Goal: Transaction & Acquisition: Book appointment/travel/reservation

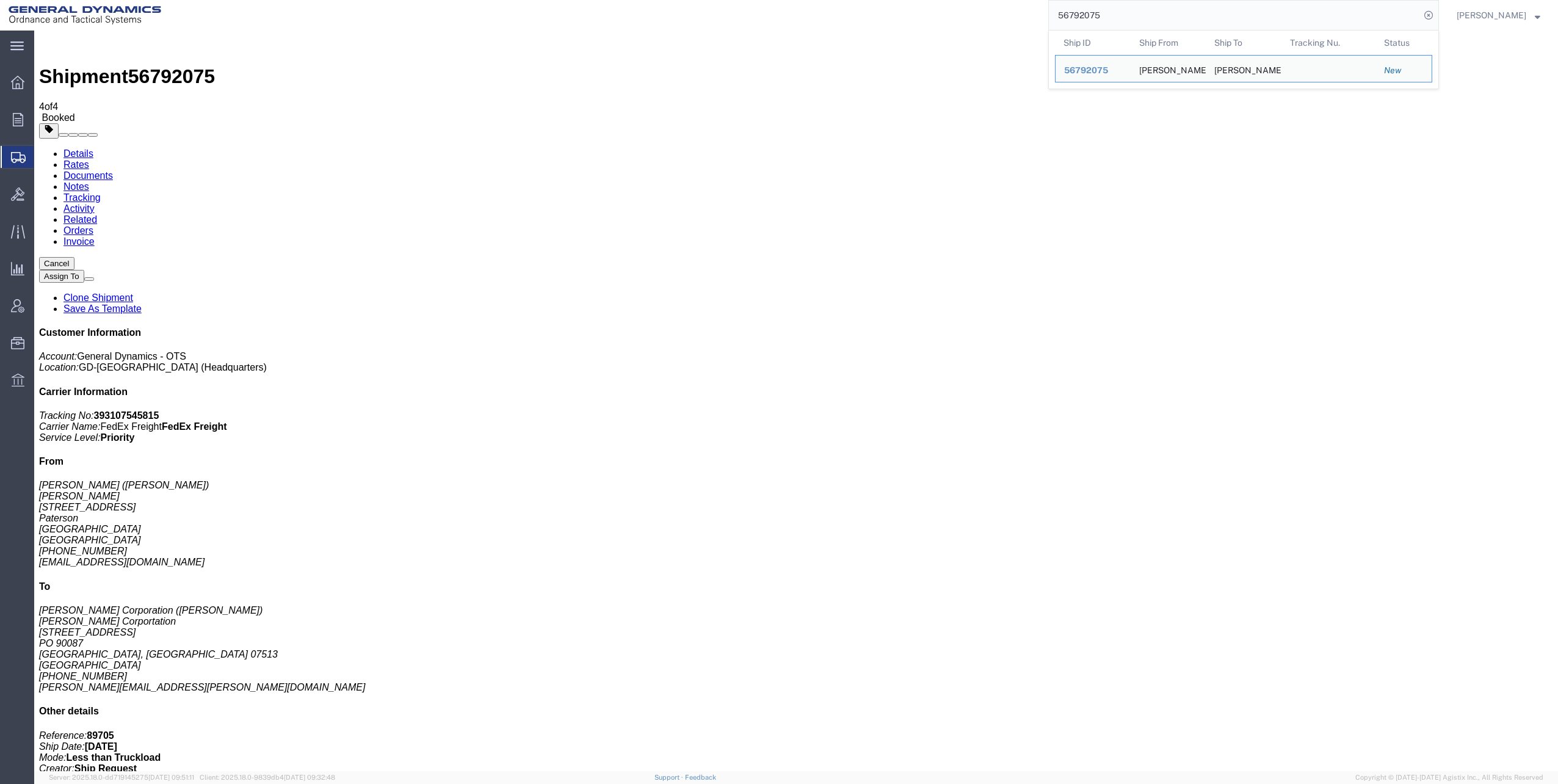
drag, startPoint x: 1064, startPoint y: 14, endPoint x: 1201, endPoint y: 30, distance: 137.9
click at [1201, 30] on form "56792075 Ship ID Ship From Ship To Tracking Nu. Status Ship ID 56792075 Ship Fr…" at bounding box center [1244, 15] width 391 height 30
paste input "4403"
type input "56794403"
click at [1432, 14] on icon at bounding box center [1428, 15] width 17 height 17
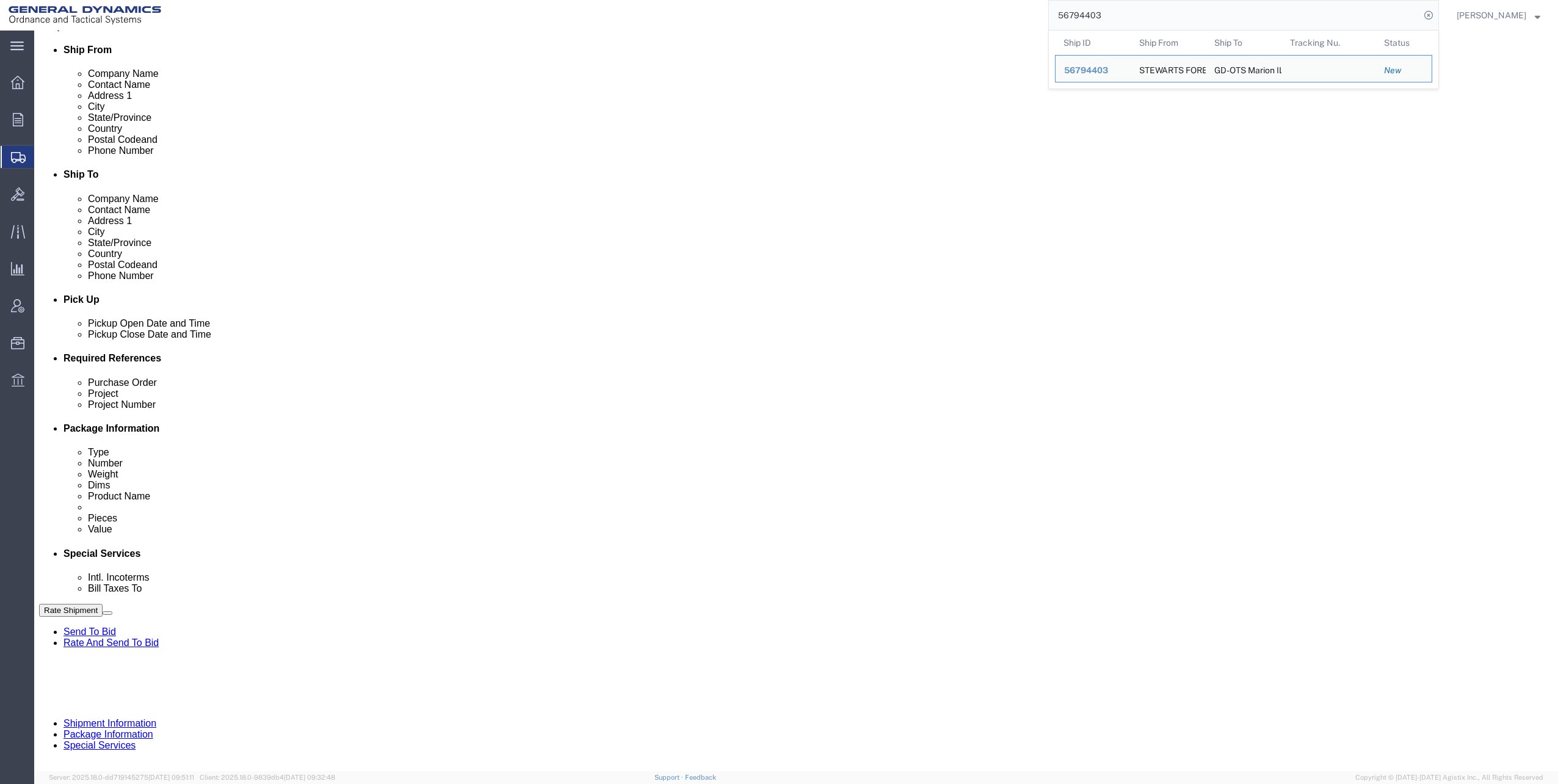
scroll to position [309, 0]
click div "[DATE] 1:32 PM"
click input "1:32 PM"
type input "8:00 AM"
click button "Apply"
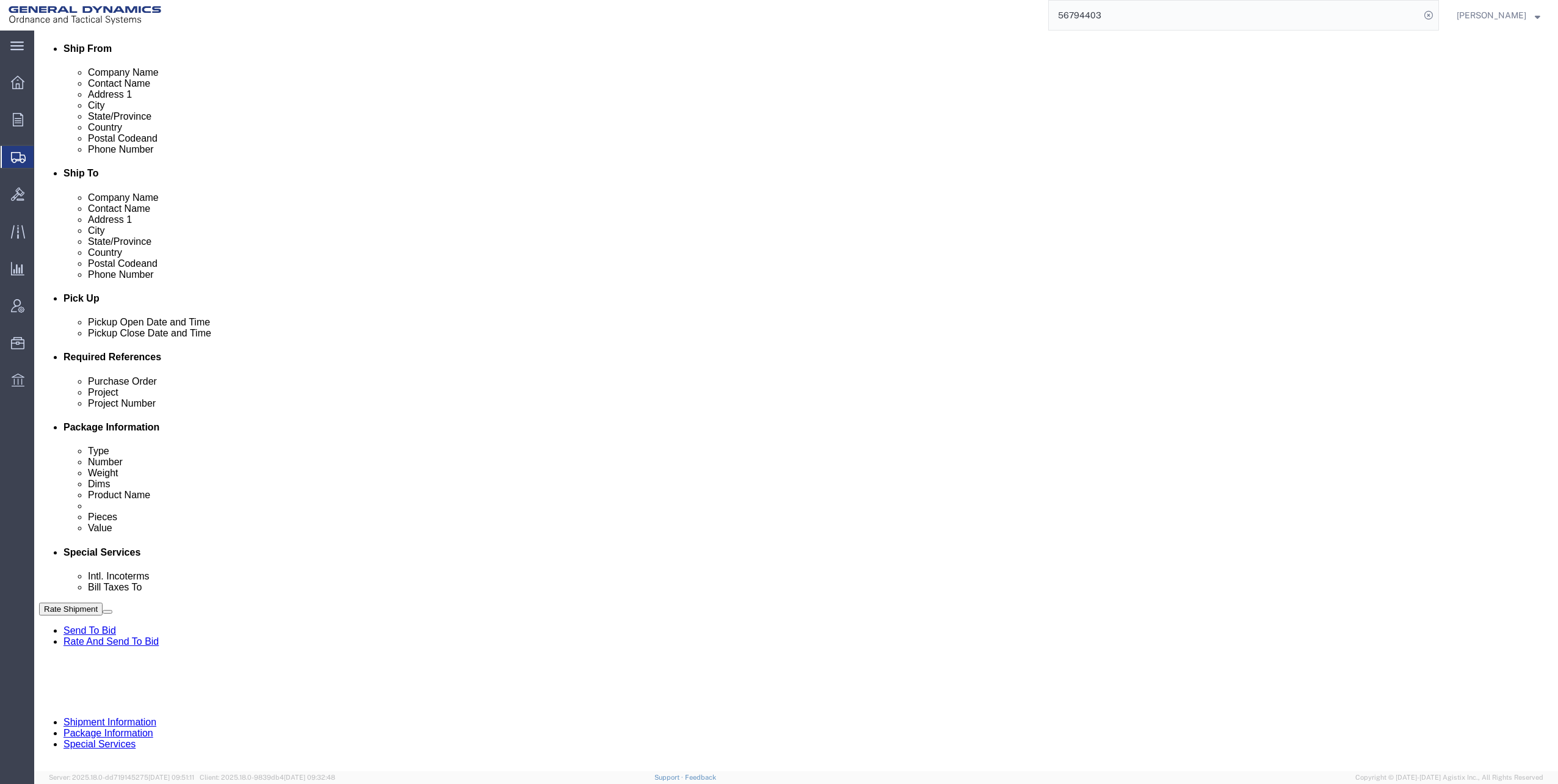
click div
click button "Apply"
click input "text"
click input "M119A2"
type input "M119A2 DO2"
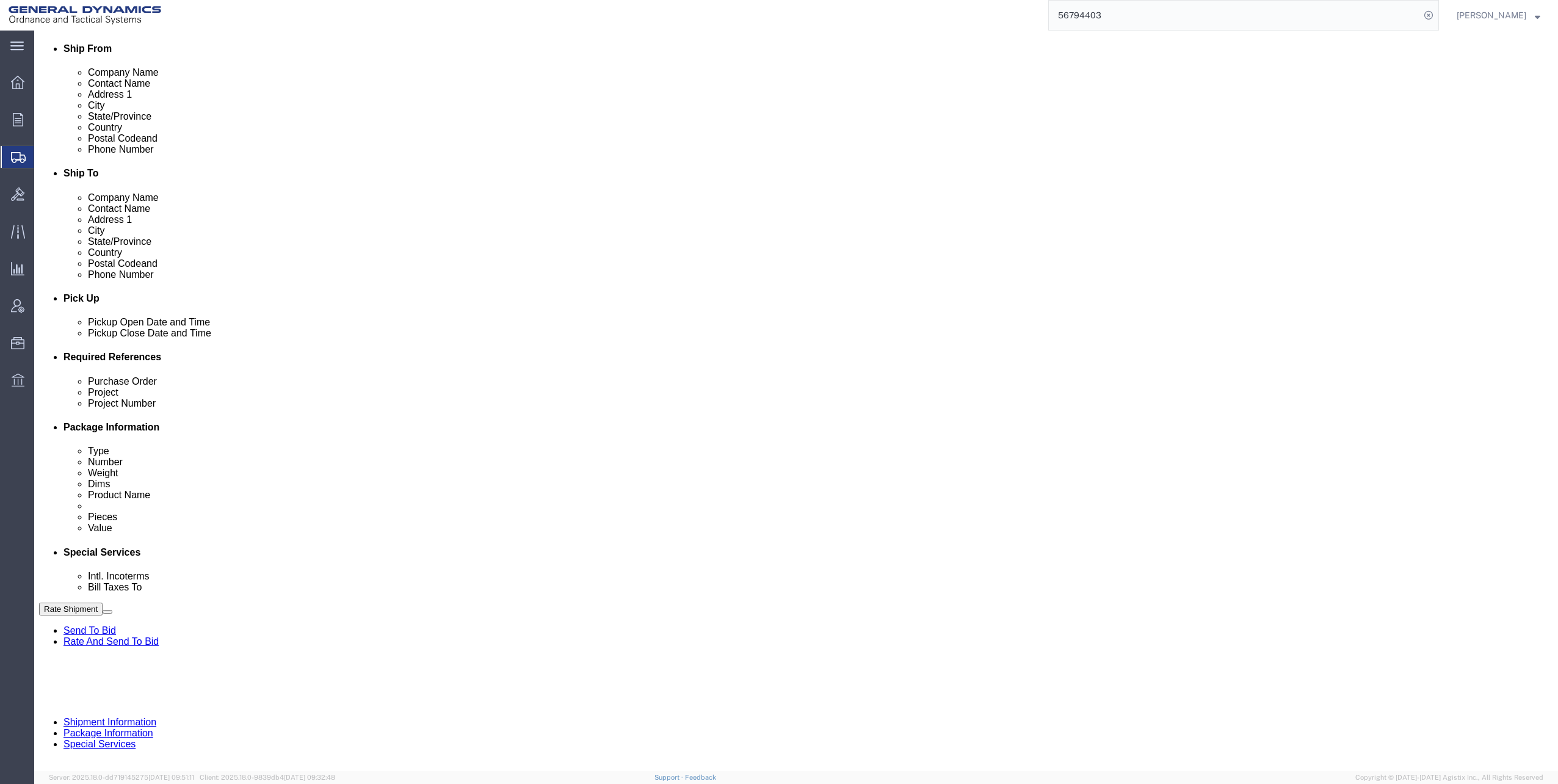
click input "text"
type input "30100339"
click button "Continue"
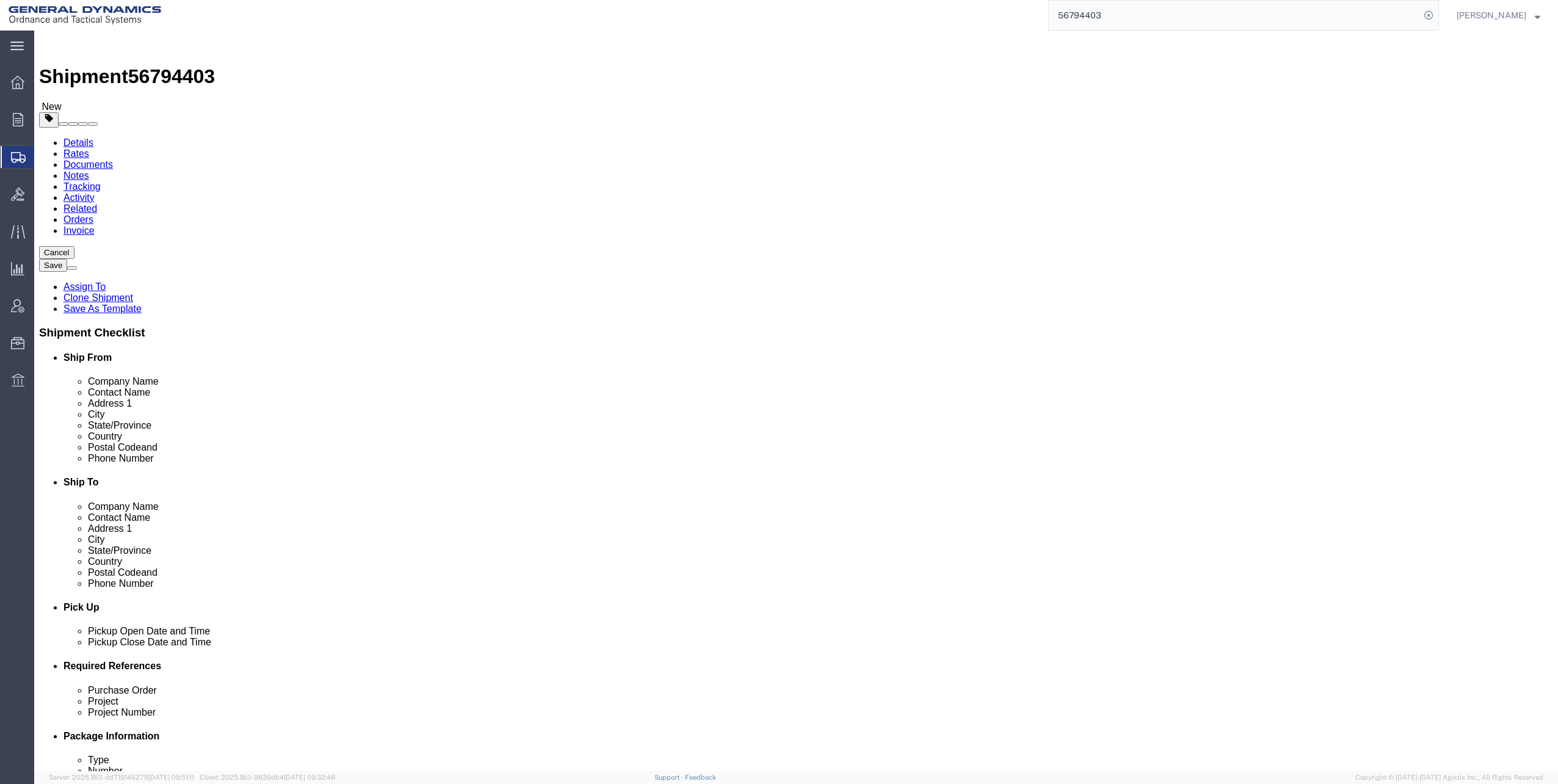
click dd "1.00 USD"
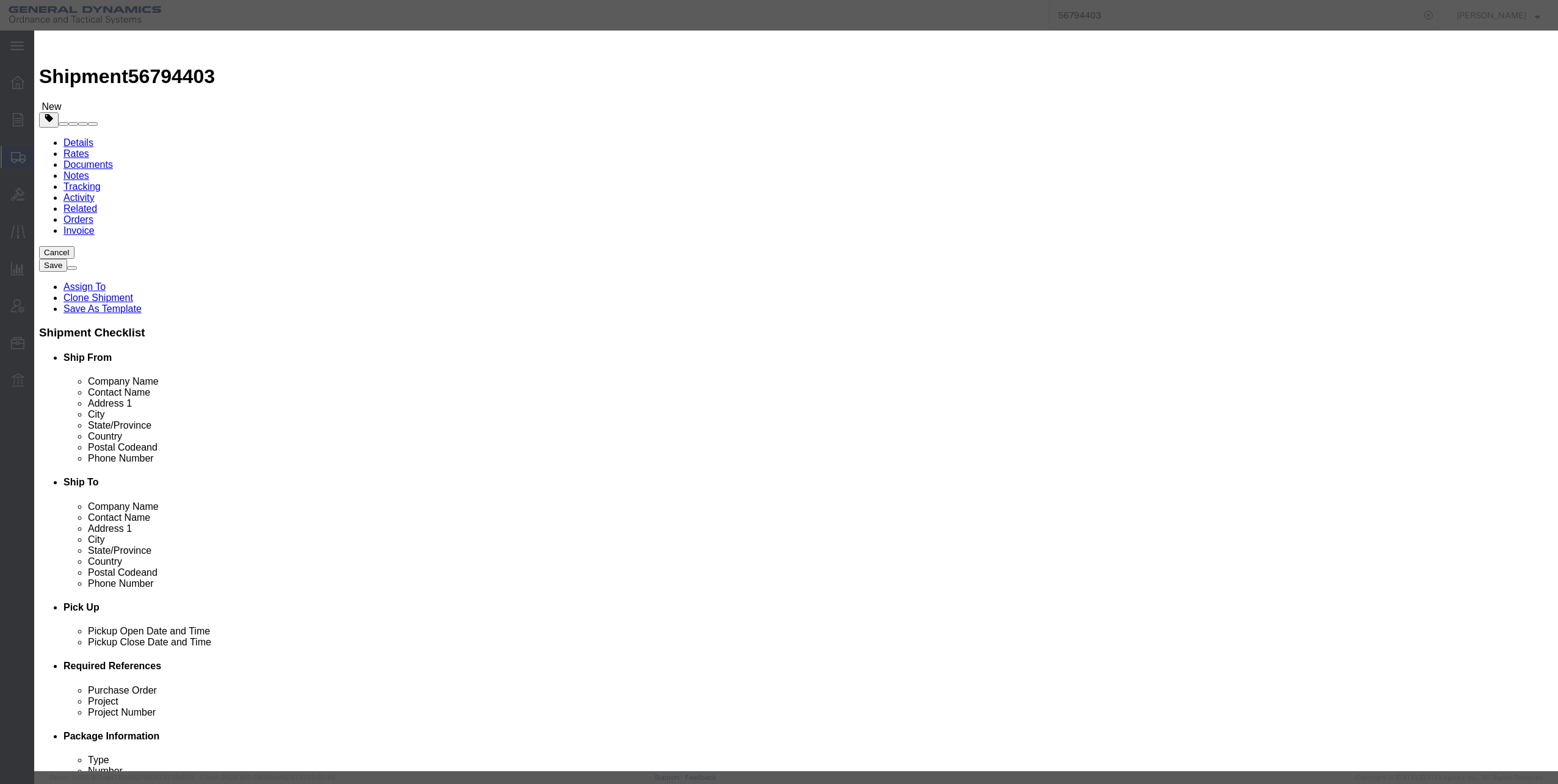
click select "Select 50 55 60 65 70 85 92.5 100 125 175 250 300 400"
select select "70"
click select "Select 50 55 60 65 70 85 92.5 100 125 175 250 300 400"
click button "Save & Close"
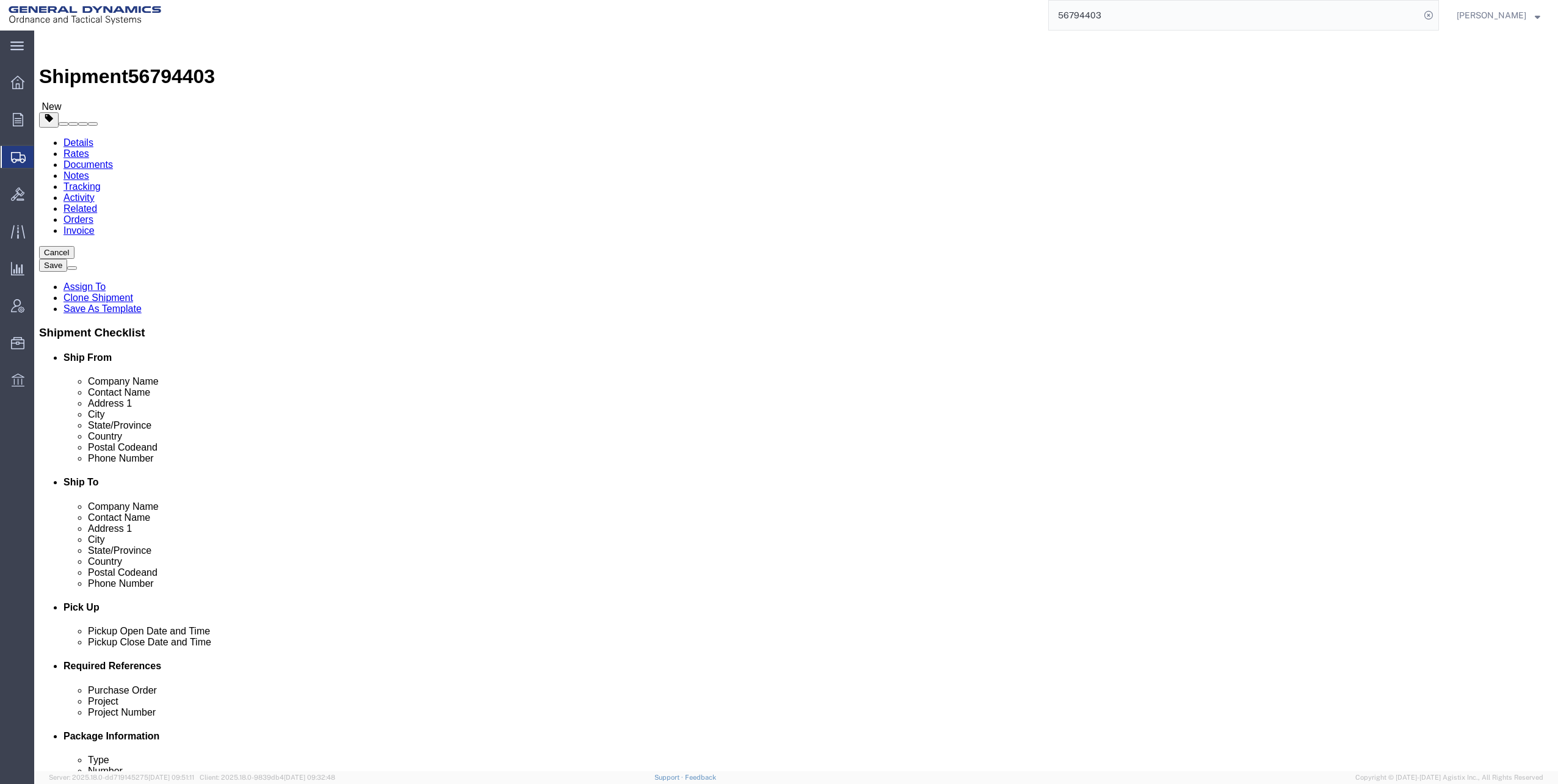
click button "Continue"
click button "Rate Shipment"
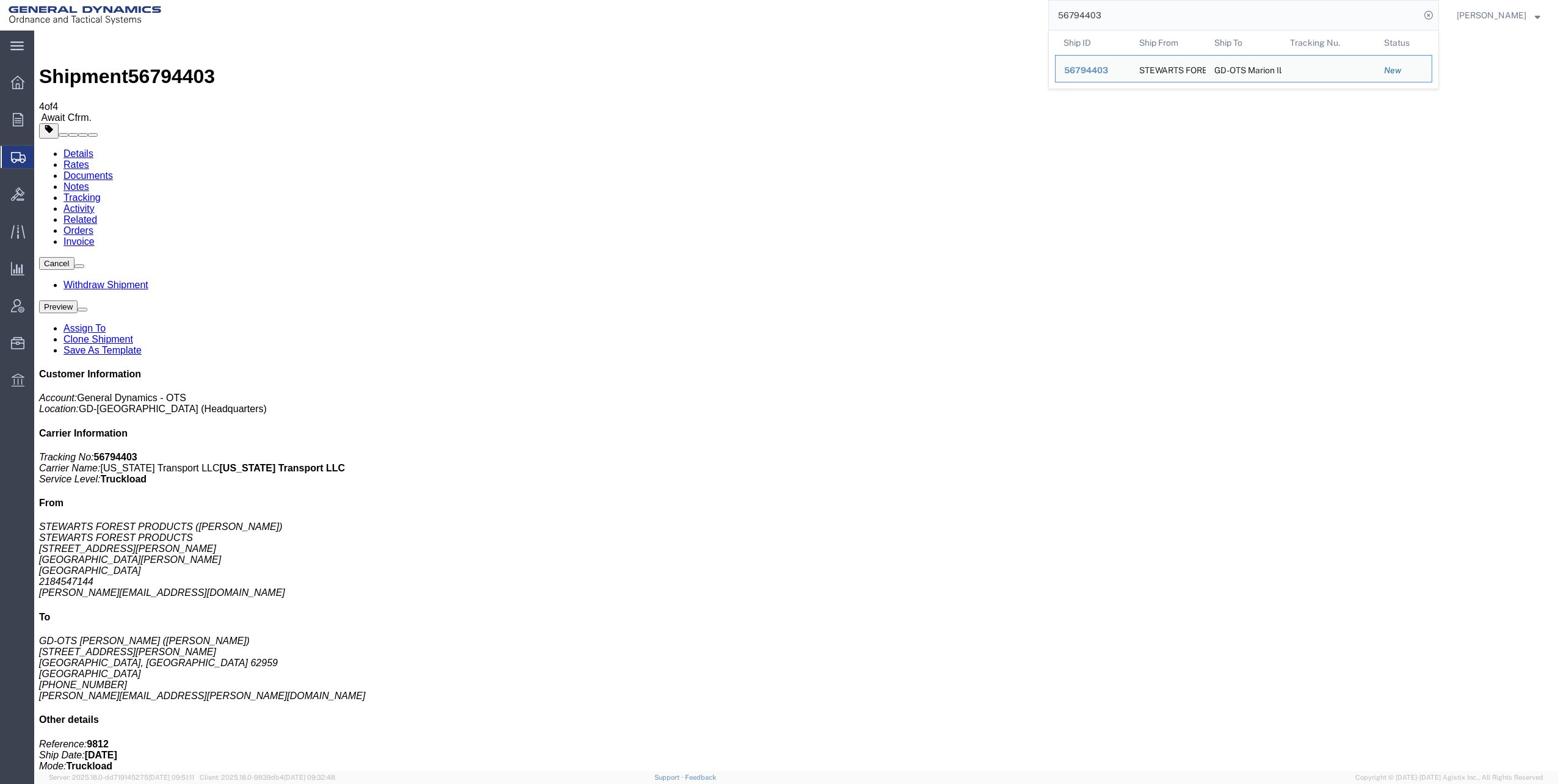
drag, startPoint x: 1064, startPoint y: 17, endPoint x: 1150, endPoint y: 22, distance: 86.1
click at [1171, 27] on input "56794403" at bounding box center [1234, 15] width 371 height 29
paste input "7829"
type input "56797829"
click at [1434, 12] on icon at bounding box center [1428, 15] width 17 height 17
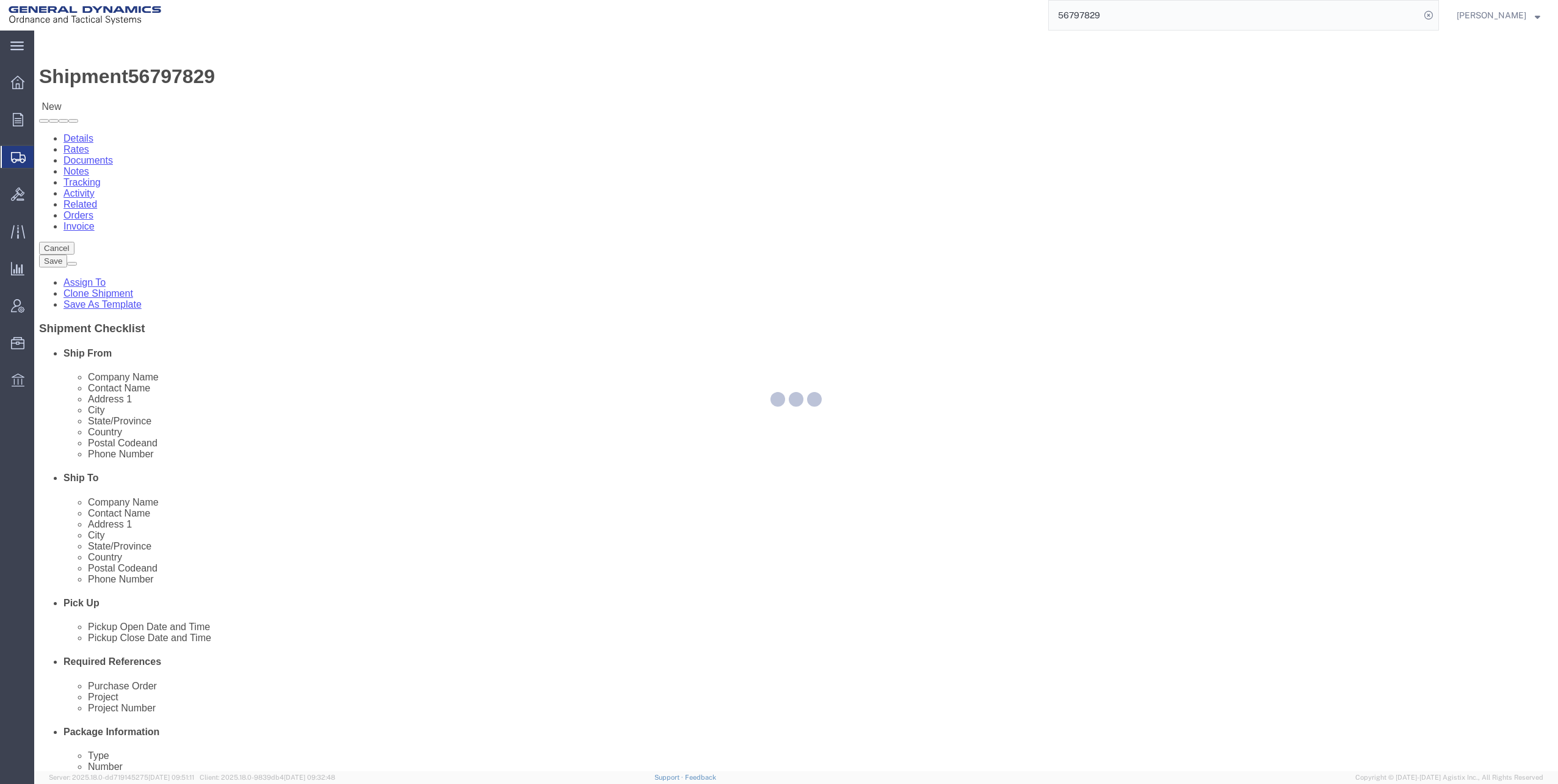
select select "313"
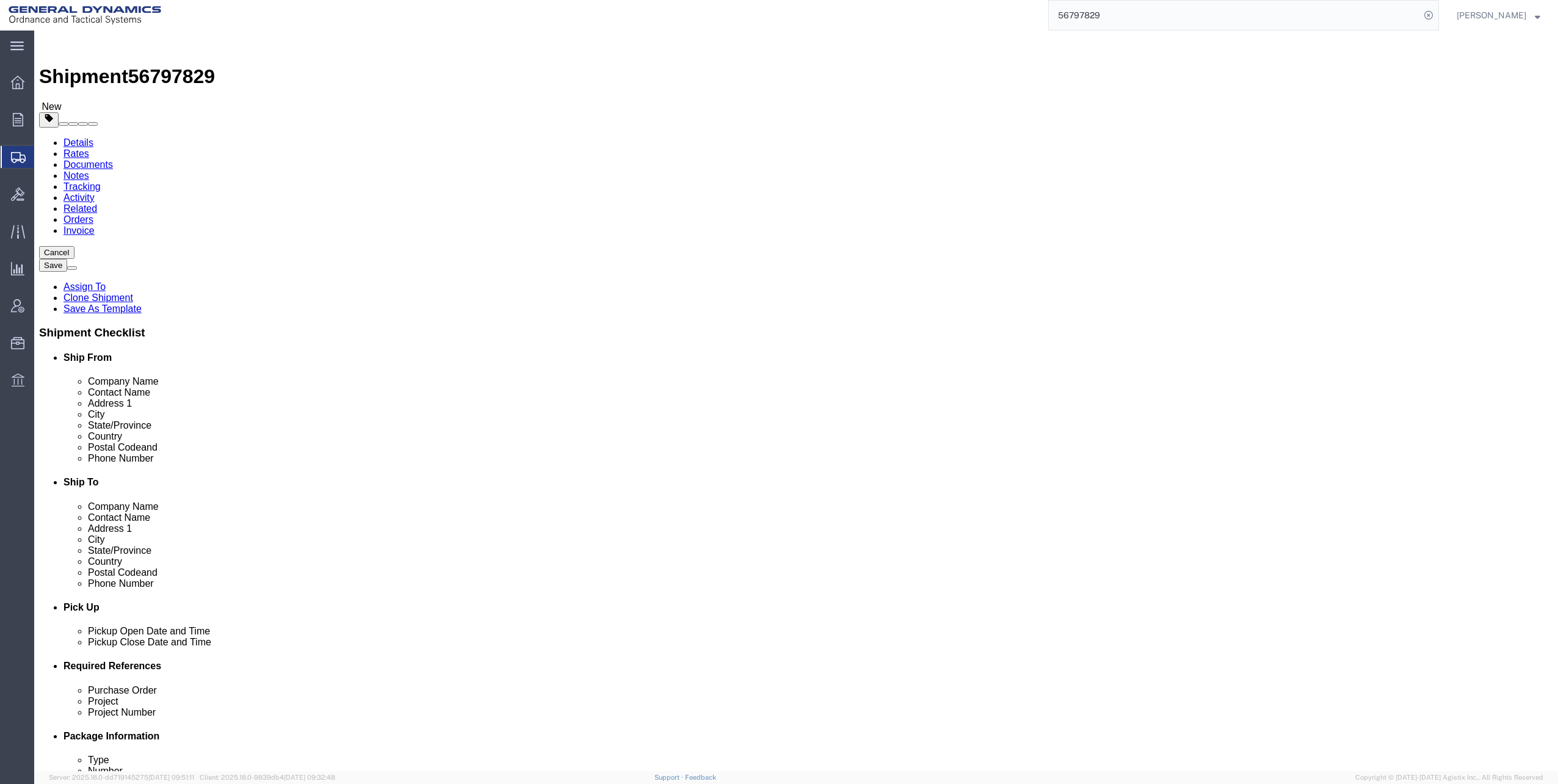
click div "[DATE] 1:36 PM"
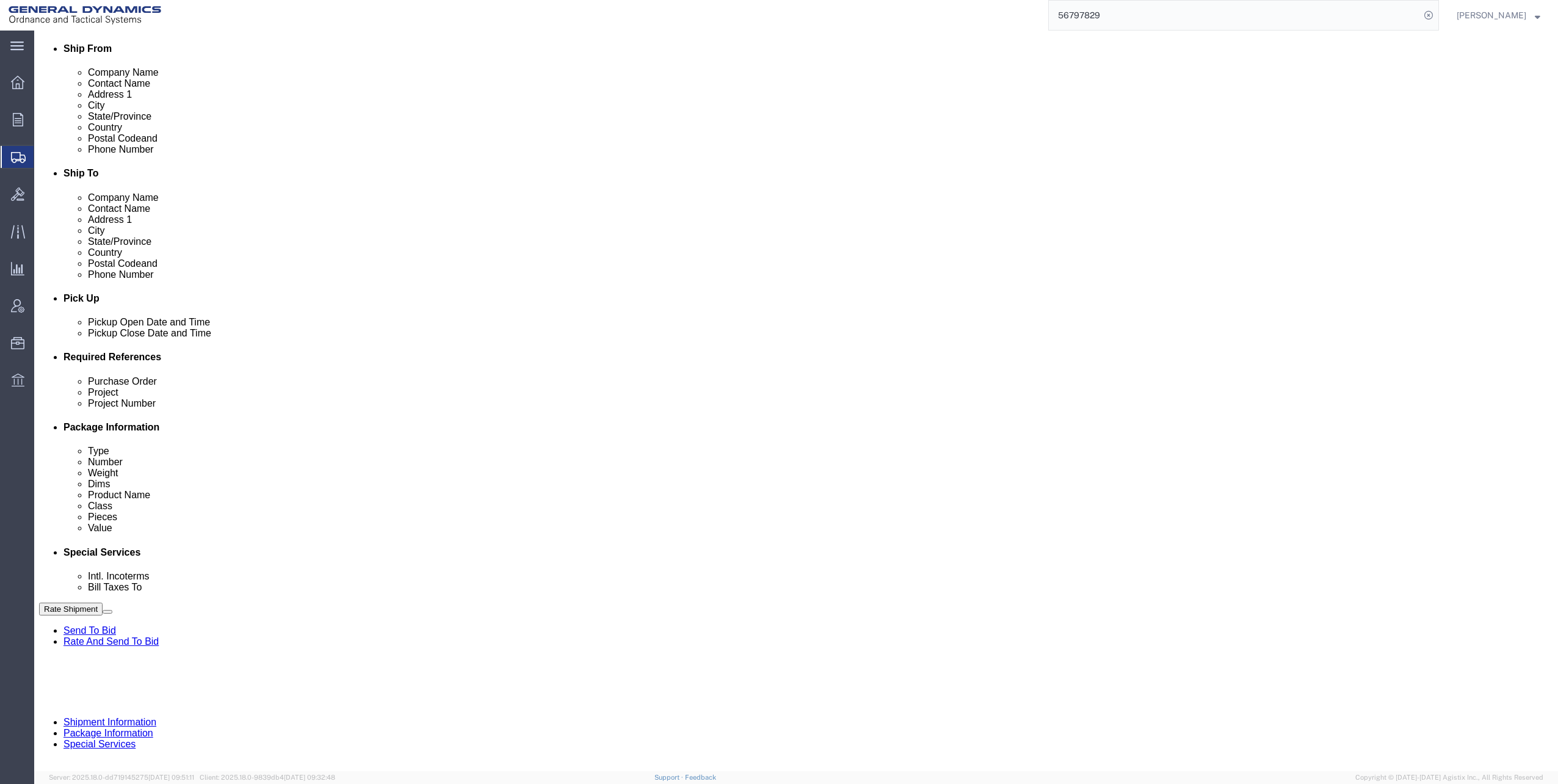
click input "1:36 PM"
type input "8:00 AM"
click button "Apply"
click div "[DATE] 9:00 AM"
type input "4:00 PM"
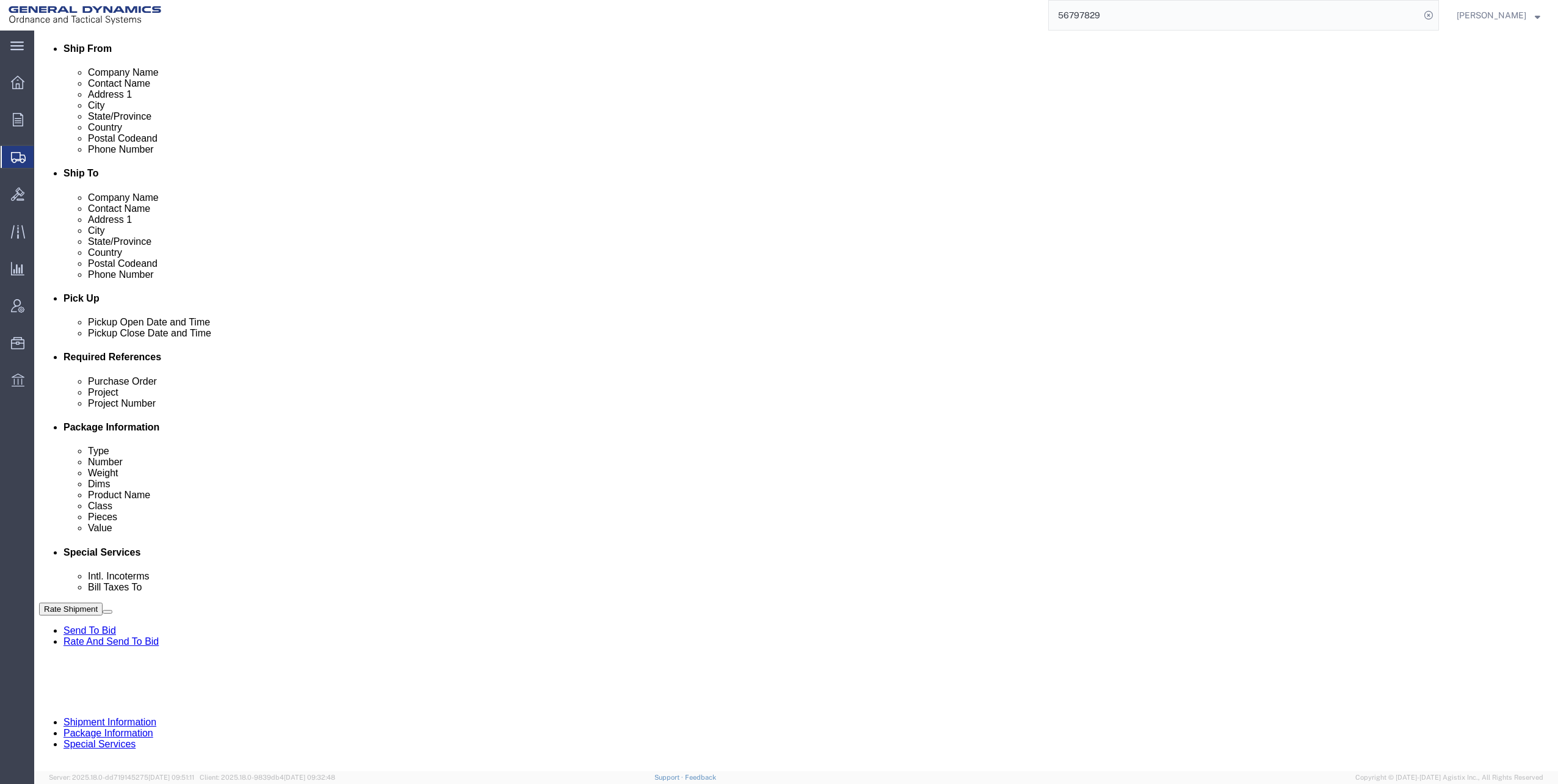
click button "Apply"
click input "text"
click input "M119A2"
type input "M119A2 DO2"
click input "text"
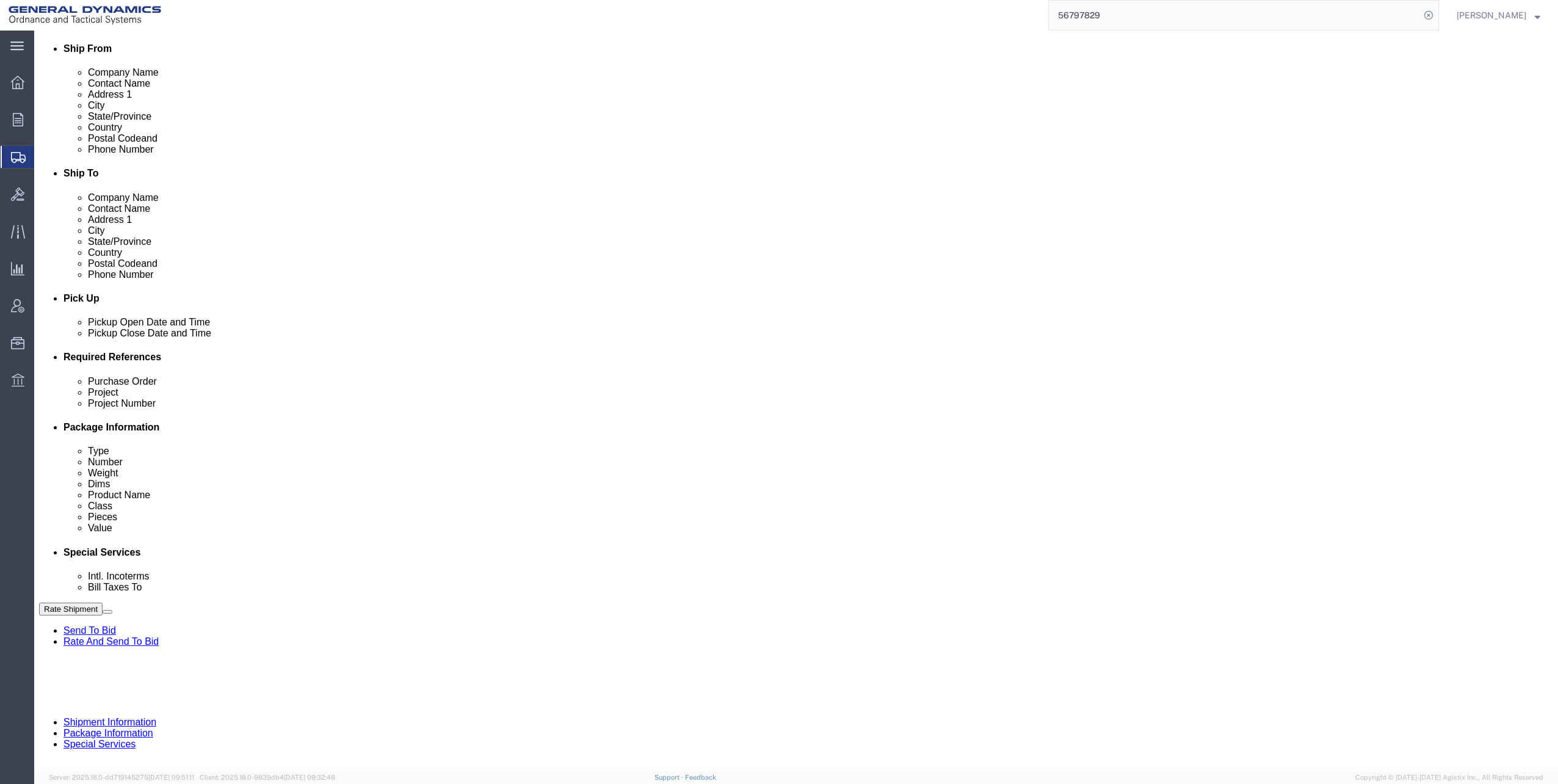
type input "30100339"
click button "Continue"
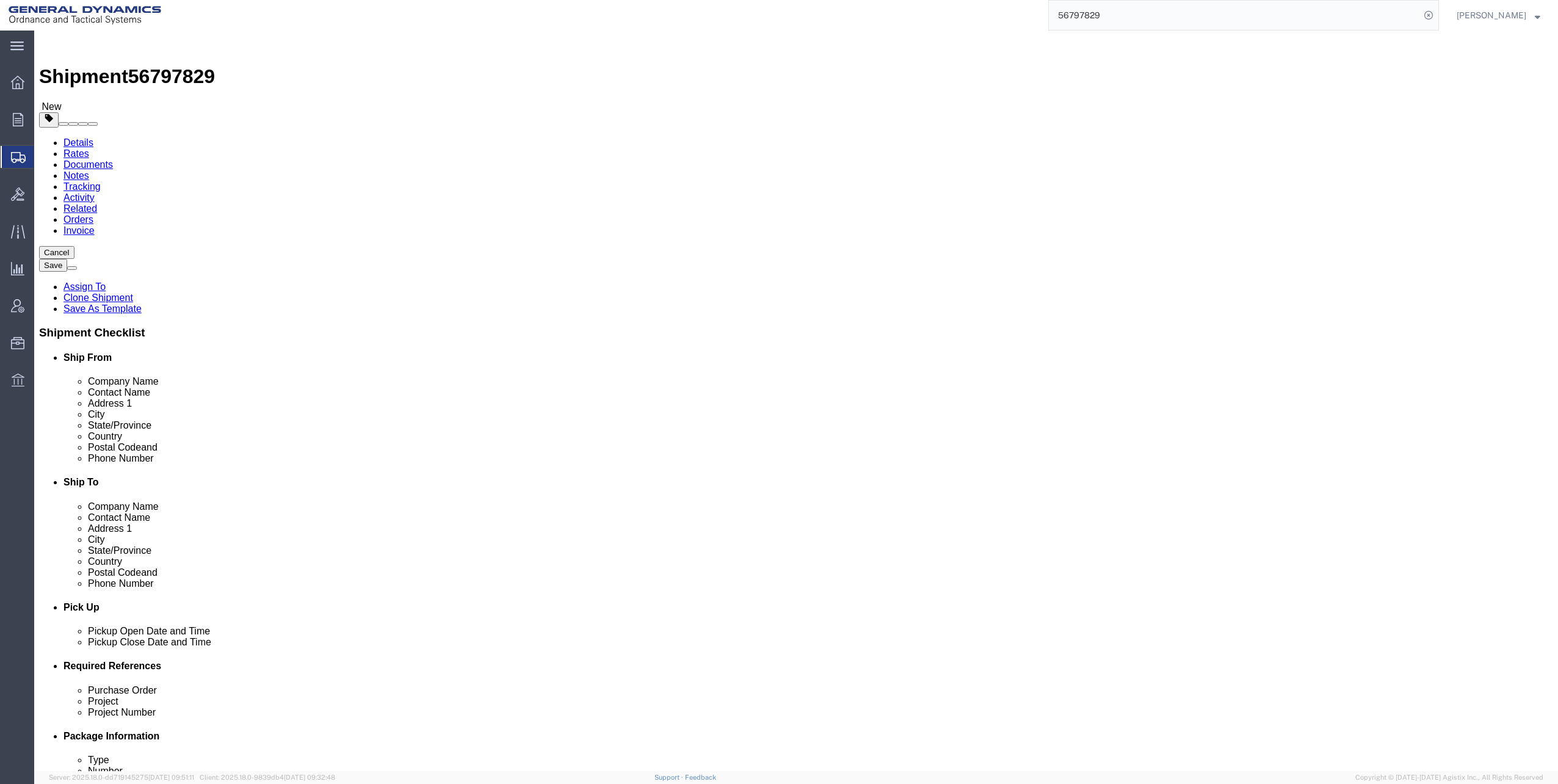
click dd "1080.00 Each"
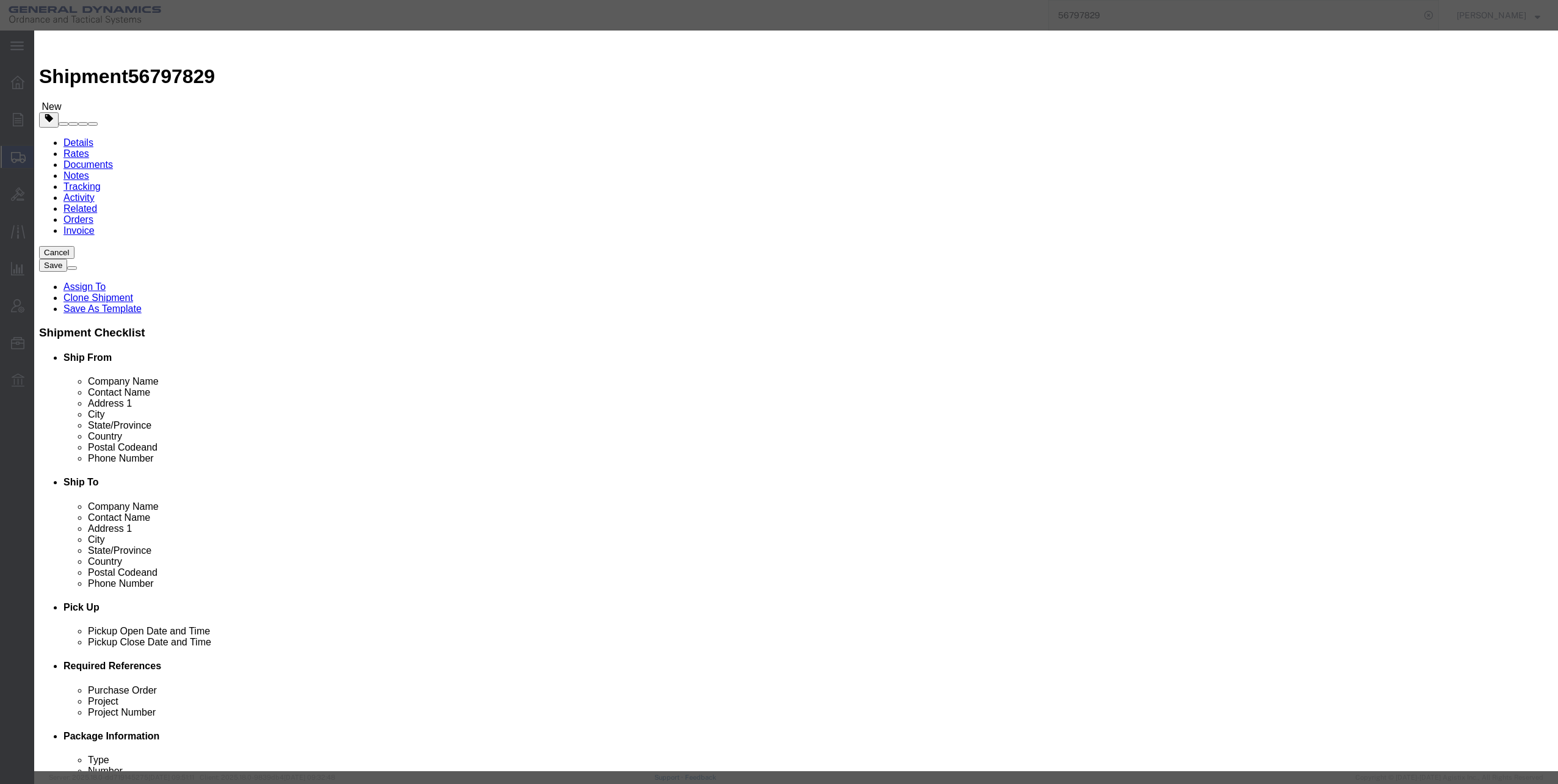
click select "Select 50 55 60 65 70 85 92.5 100 125 175 250 300 400"
select select "70"
click select "Select 50 55 60 65 70 85 92.5 100 125 175 250 300 400"
click button "Save & Close"
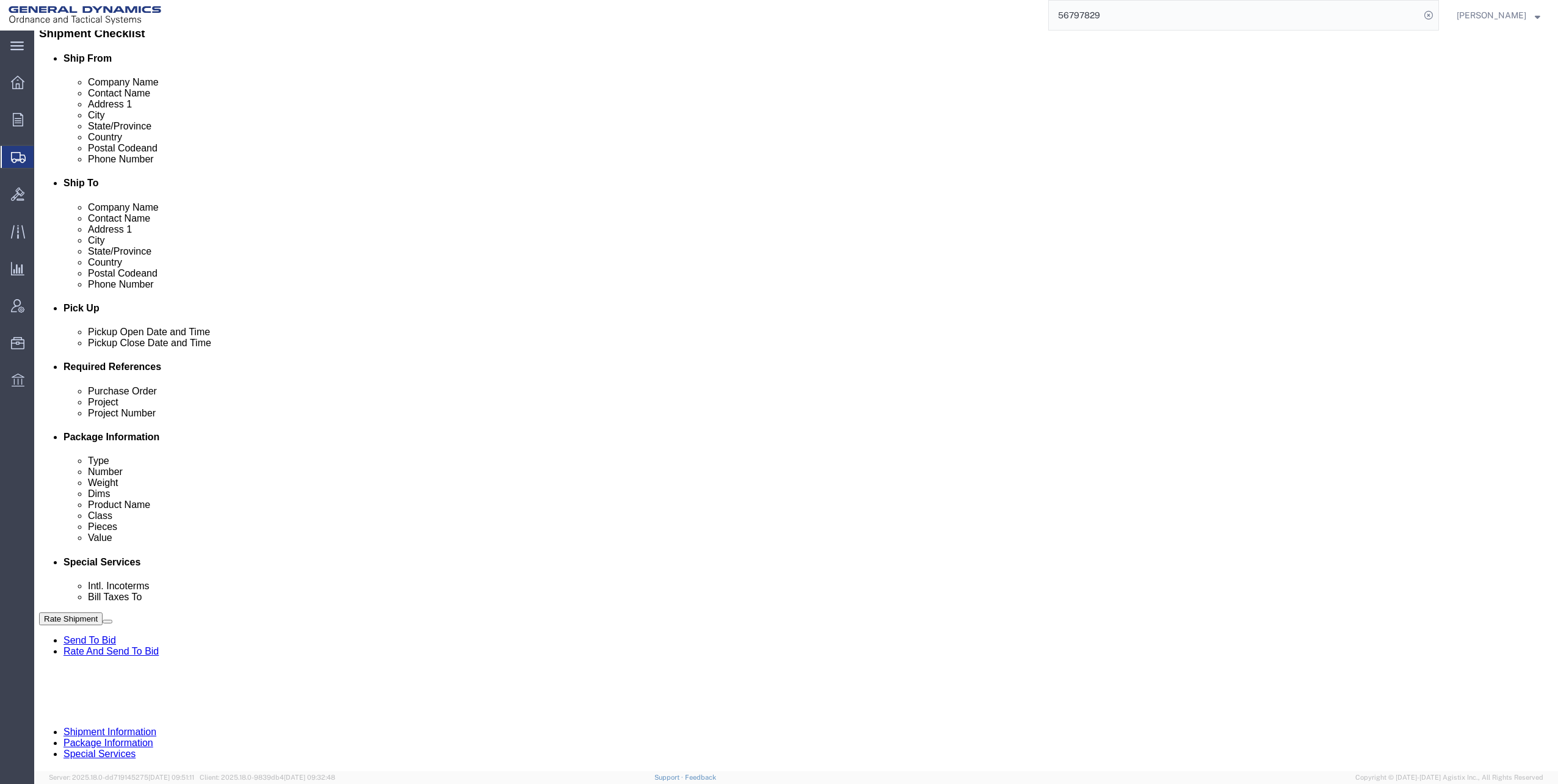
scroll to position [305, 0]
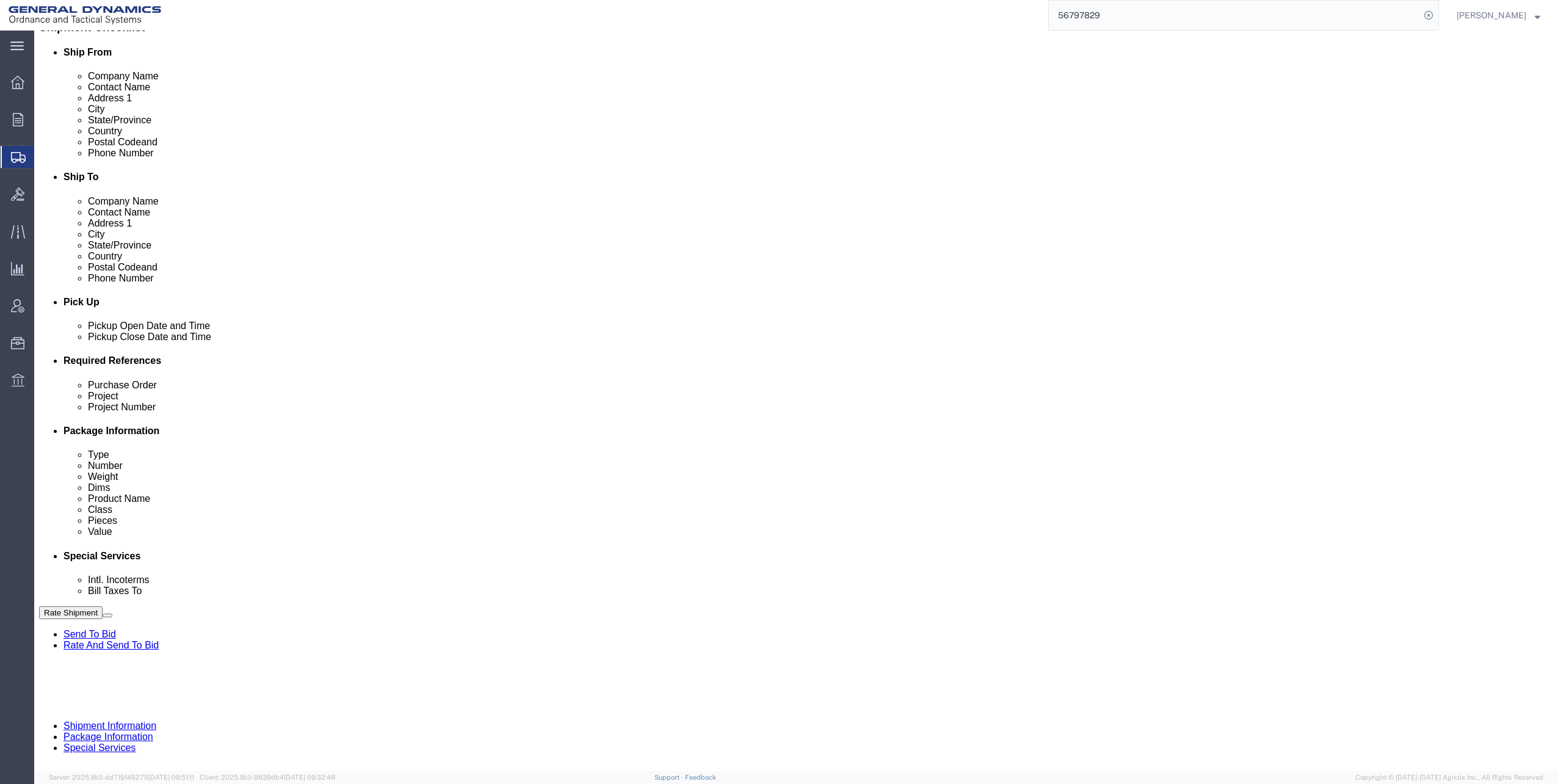
click dd "48600.00 USD"
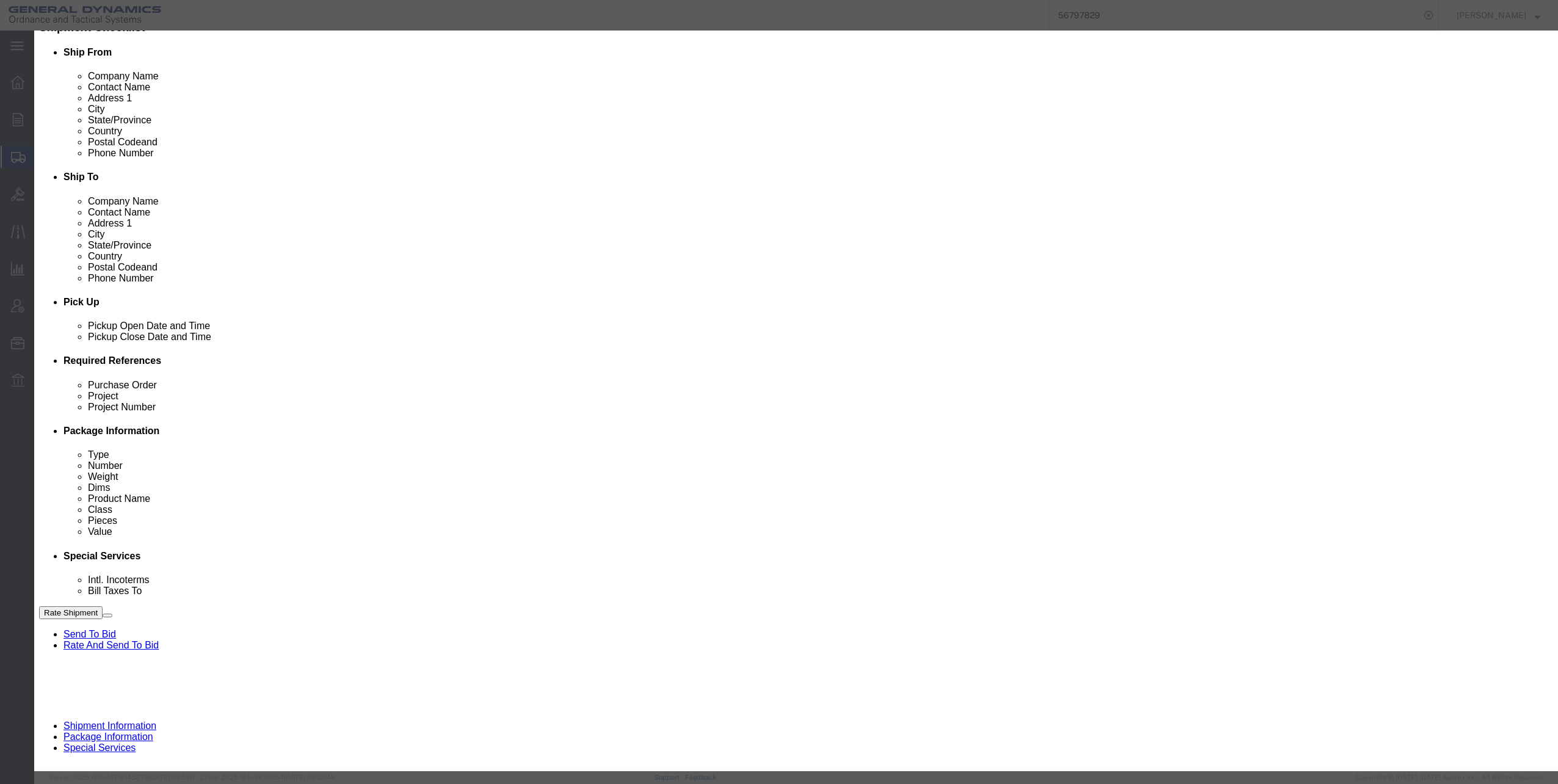
click select "Select 50 55 60 65 70 85 92.5 100 125 175 250 300 400"
select select "70"
click select "Select 50 55 60 65 70 85 92.5 100 125 175 250 300 400"
click button "Save & Close"
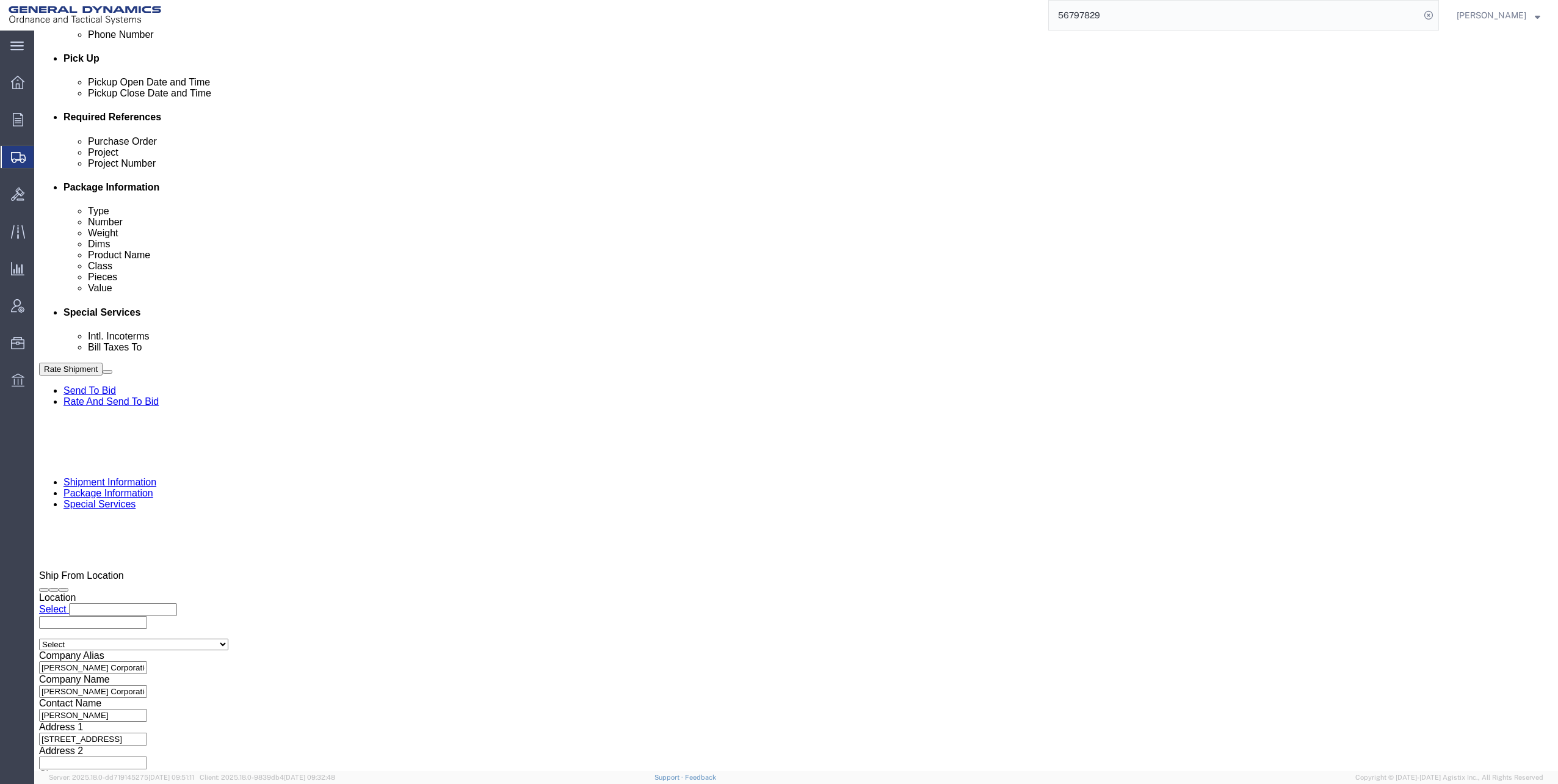
scroll to position [549, 0]
click div "Pieces: 1080.00 Each Total value: 48600.00 USD"
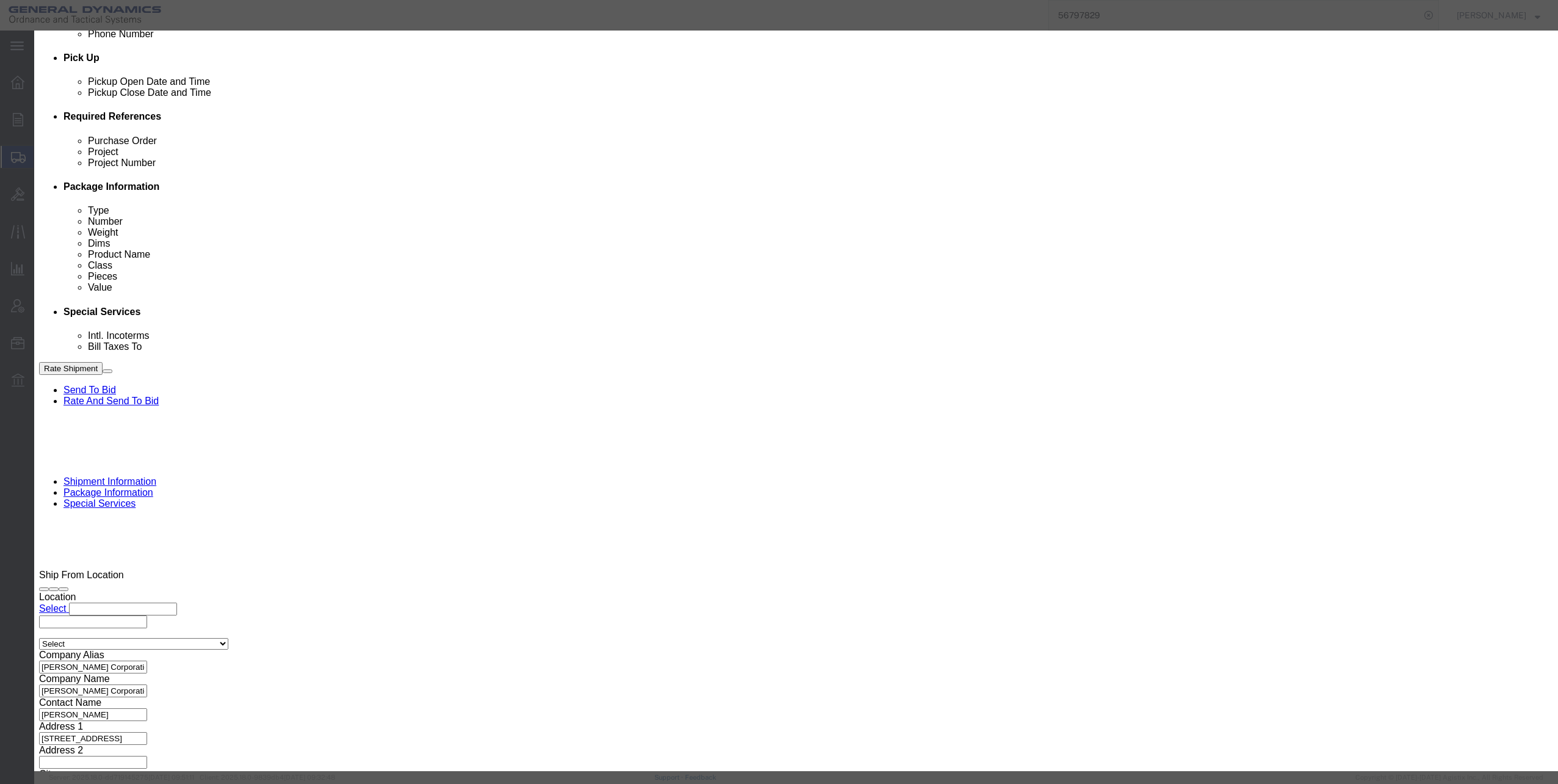
click select "Select 50 55 60 65 70 85 92.5 100 125 175 250 300 400"
select select "70"
click select "Select 50 55 60 65 70 85 92.5 100 125 175 250 300 400"
click button "Save & Close"
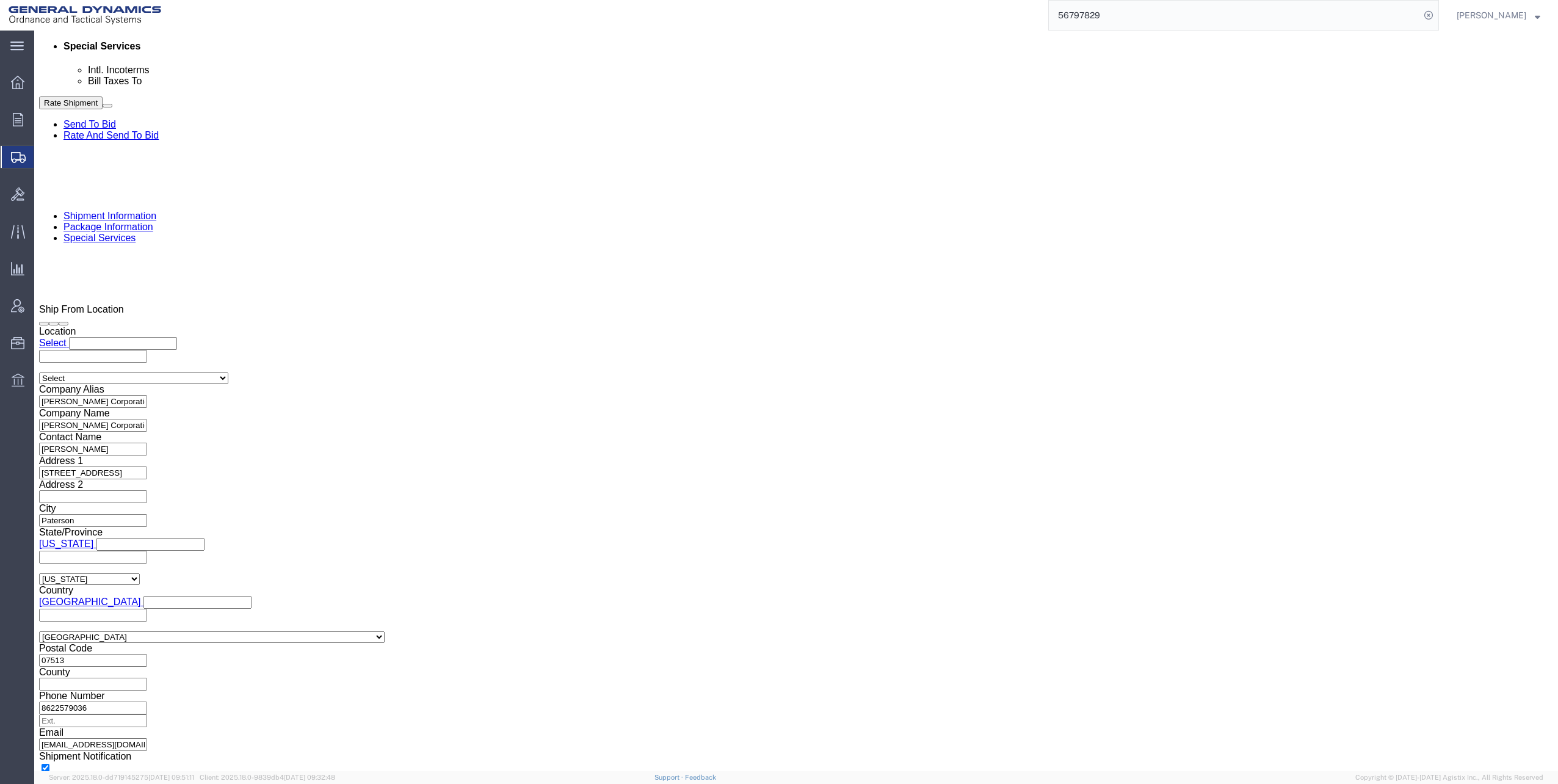
scroll to position [831, 0]
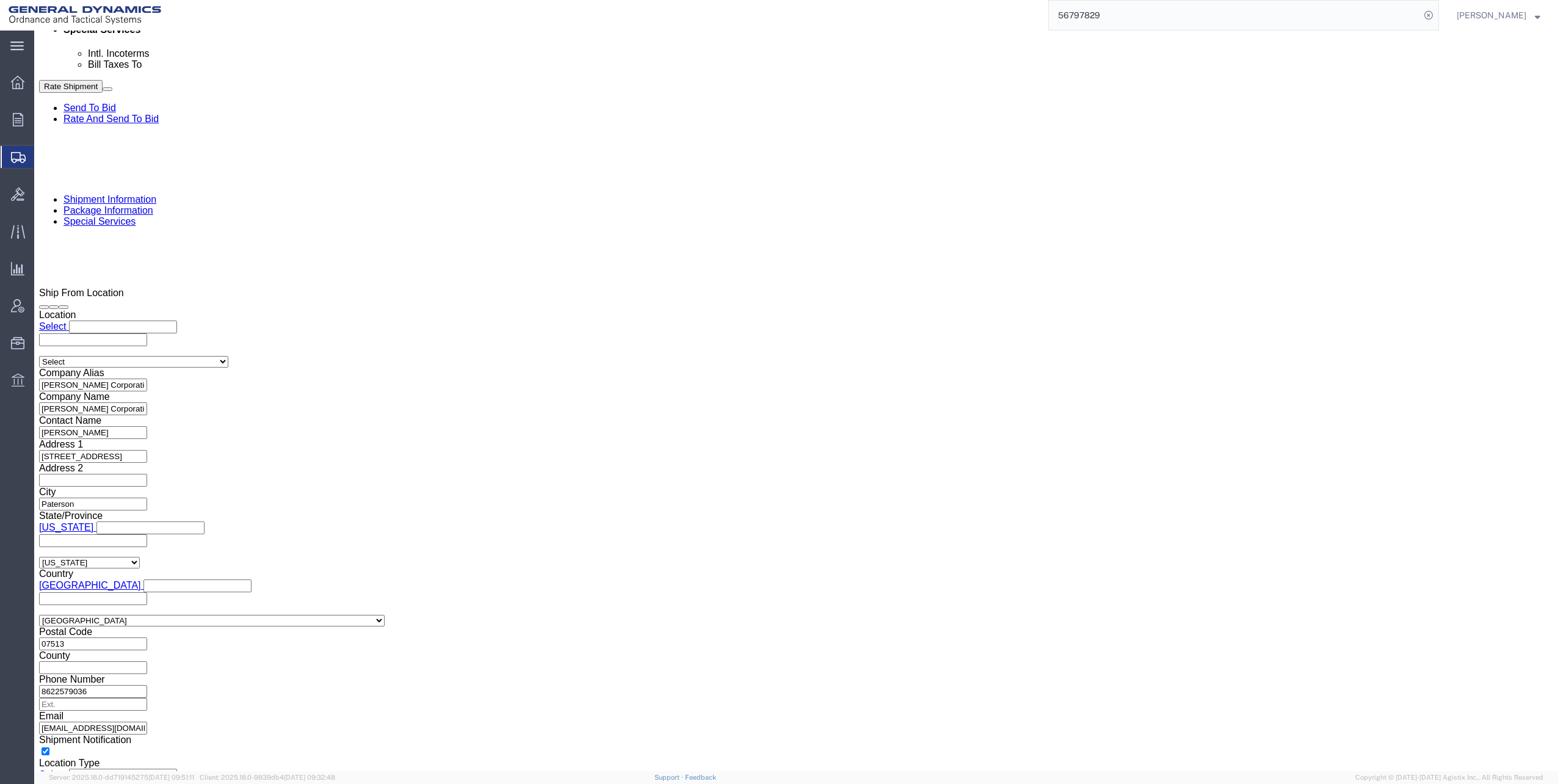
click dd "48600.00 USD"
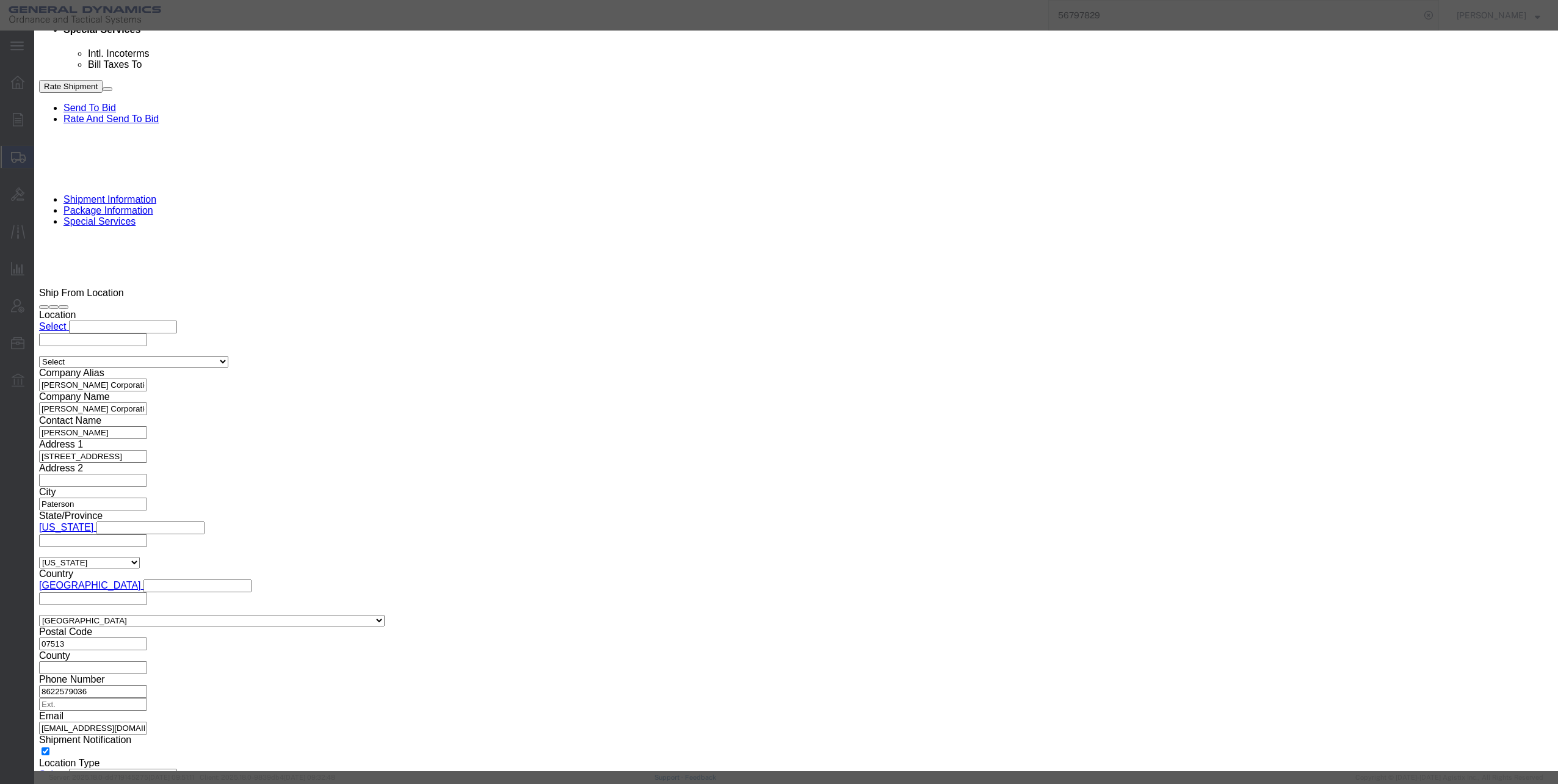
click select "Select 50 55 60 65 70 85 92.5 100 125 175 250 300 400"
select select "70"
click select "Select 50 55 60 65 70 85 92.5 100 125 175 250 300 400"
click button "Save & Close"
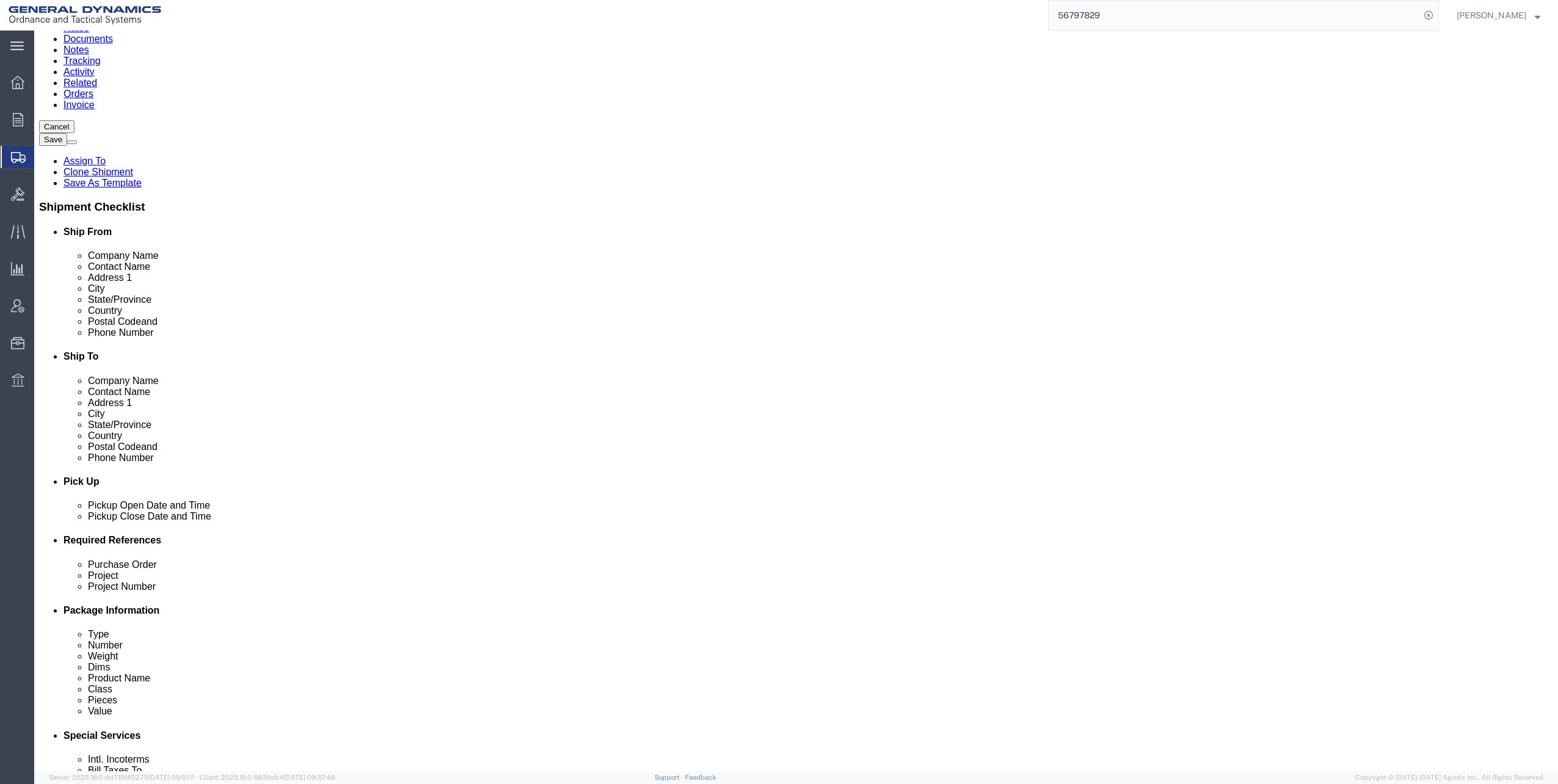
scroll to position [0, 0]
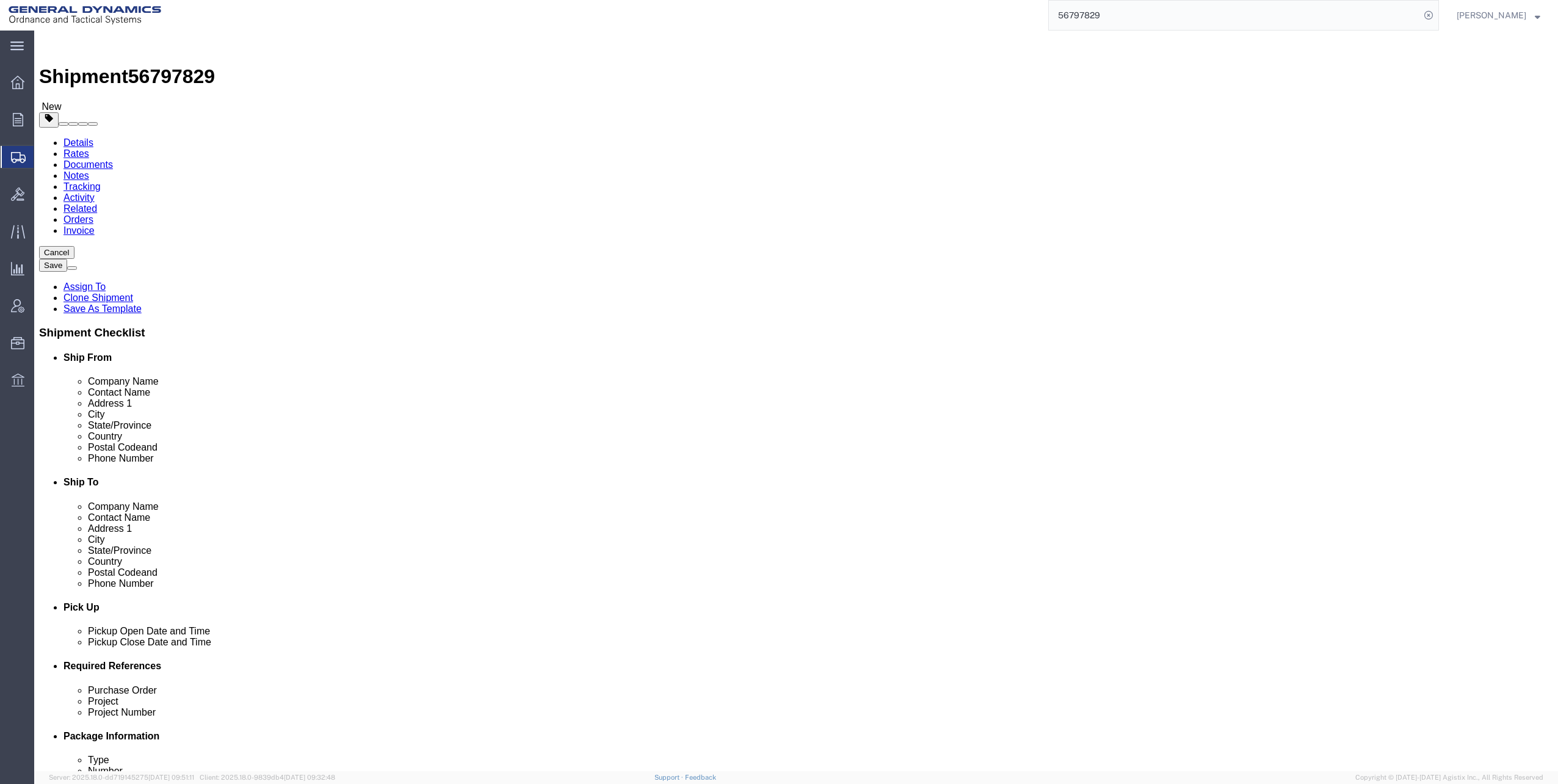
click dd "1080.00 Each"
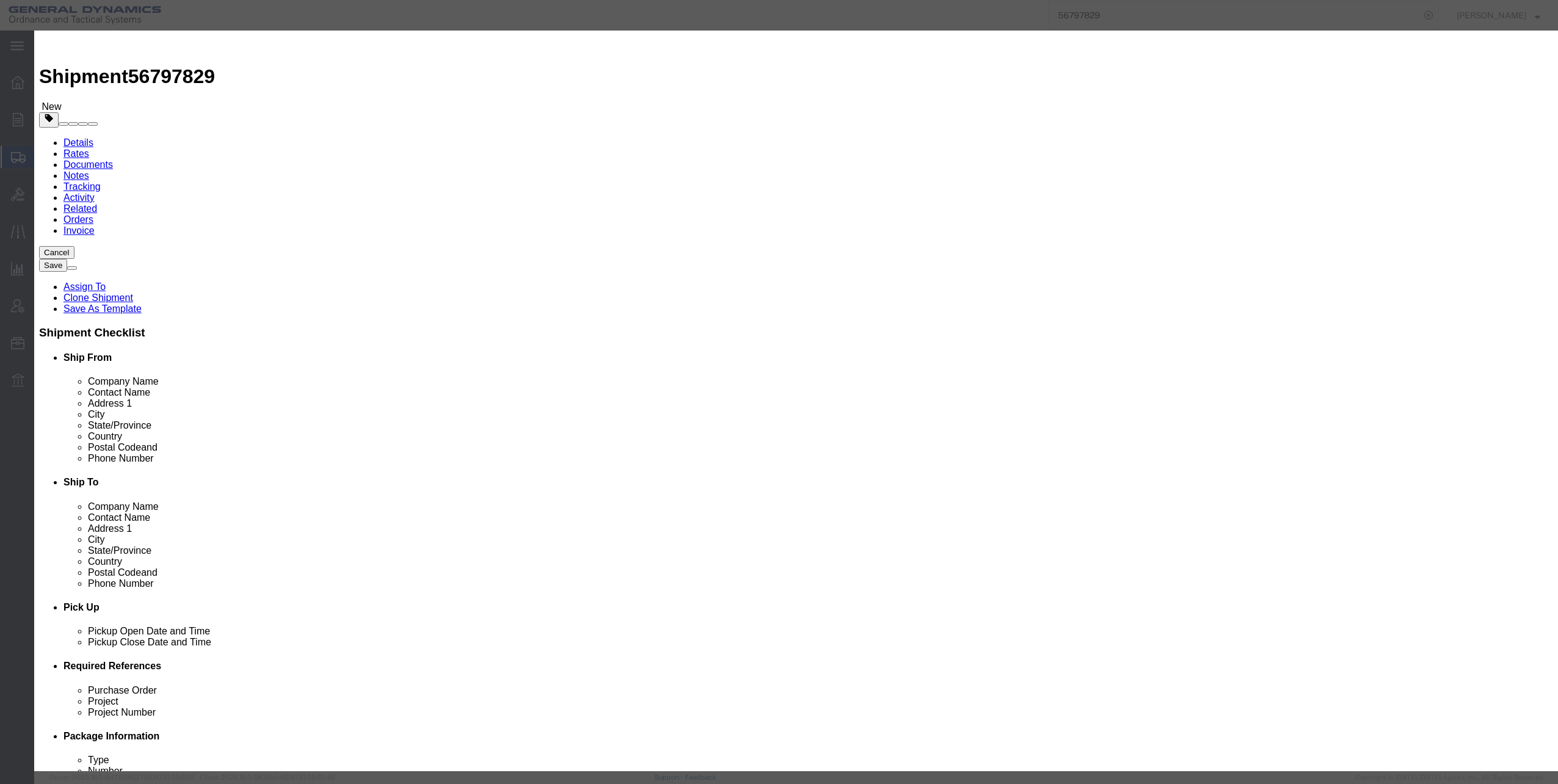
click select "Select 50 55 60 65 70 85 92.5 100 125 175 250 300 400"
select select "70"
click select "Select 50 55 60 65 70 85 92.5 100 125 175 250 300 400"
click button "Save & Close"
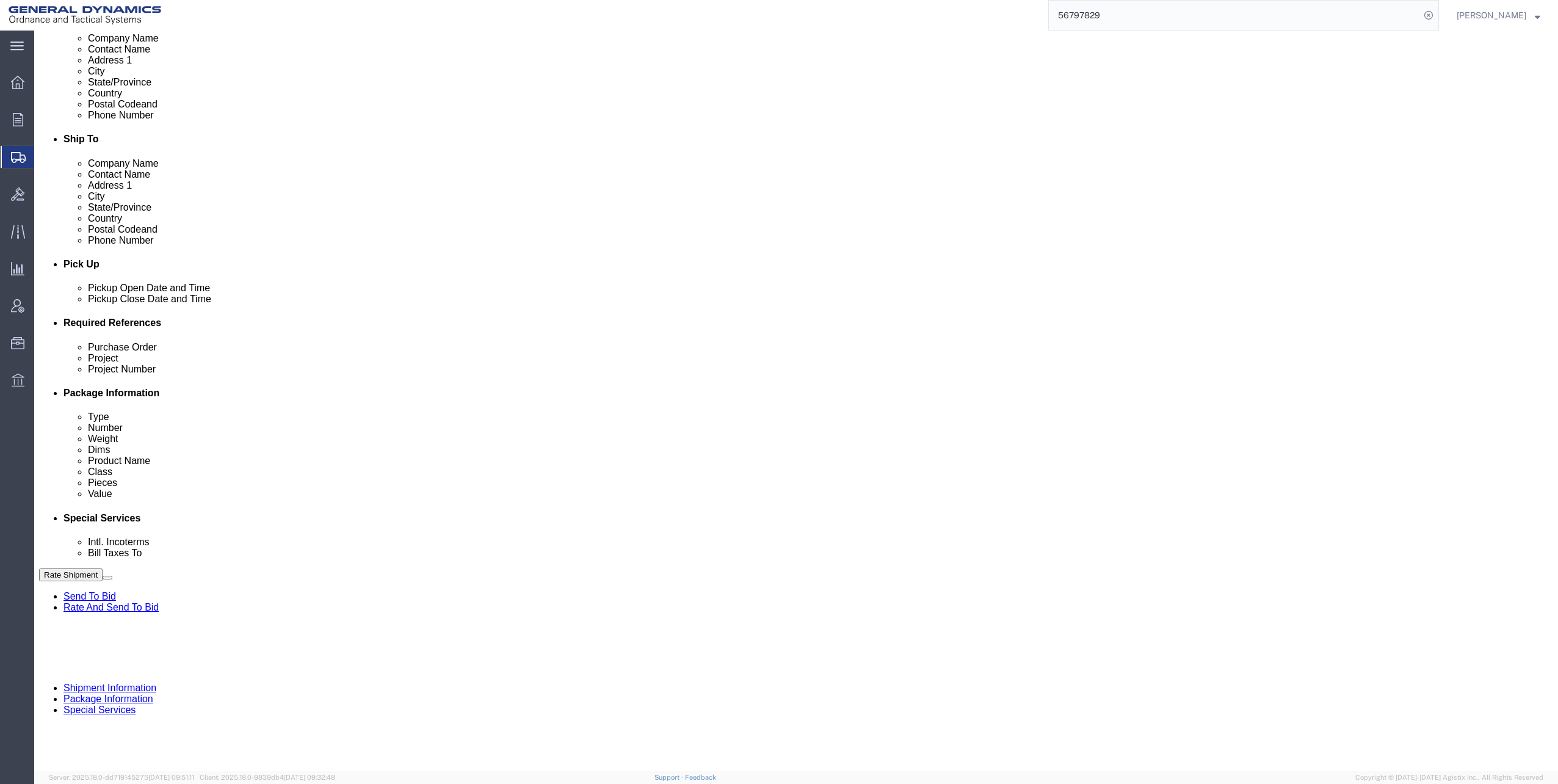
scroll to position [366, 0]
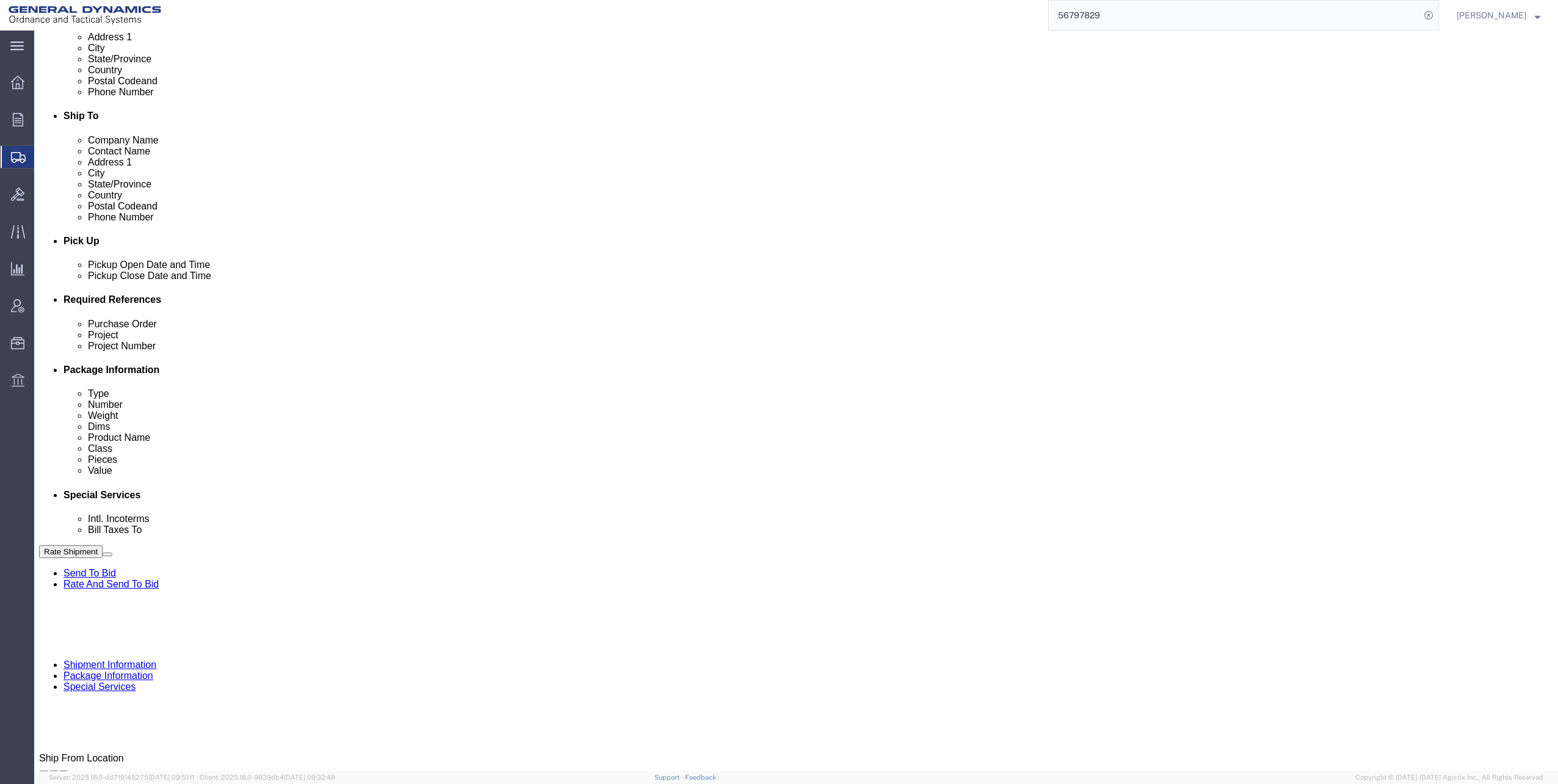
click dd "48600.00 USD"
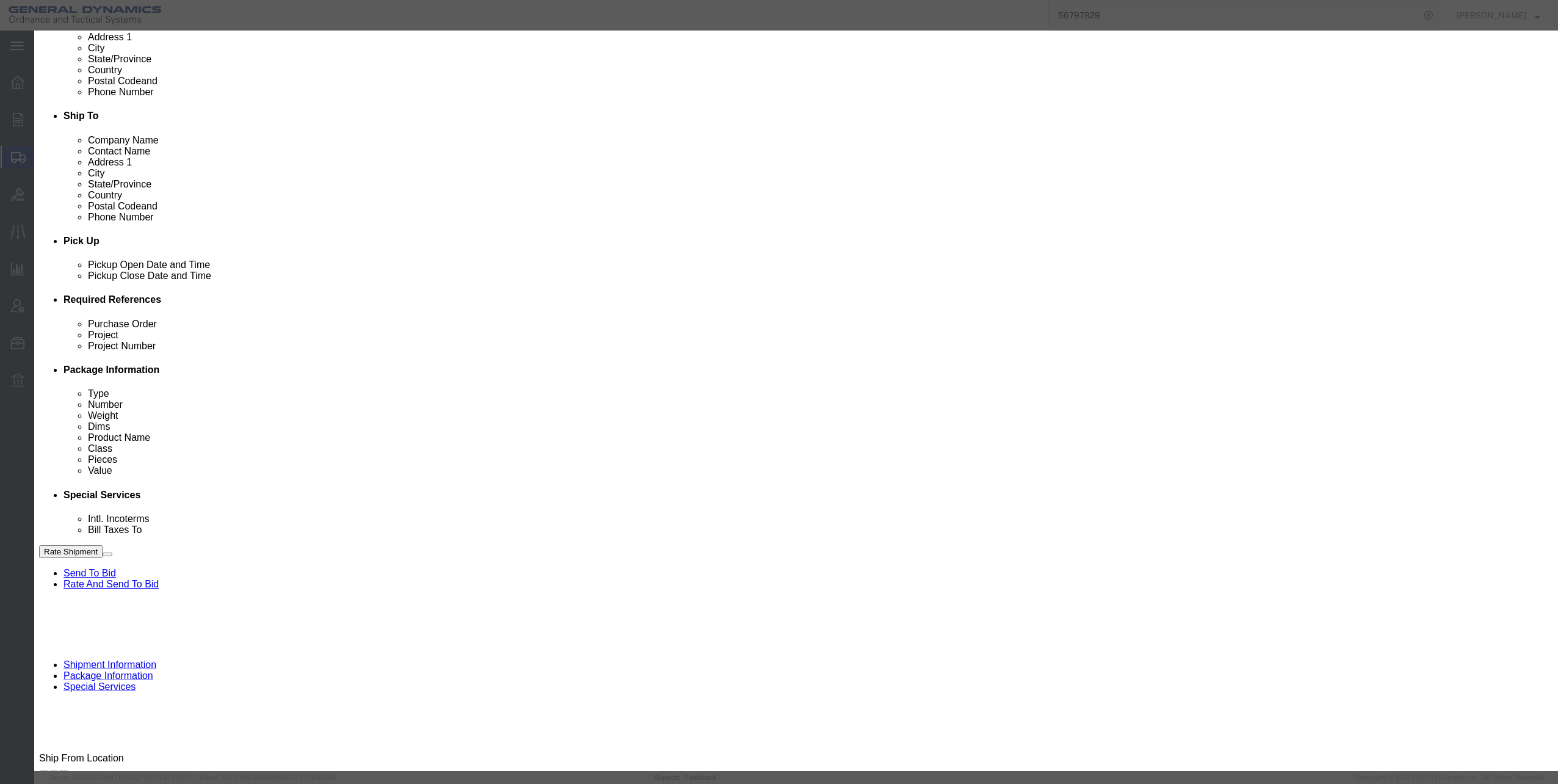
click select "Select 50 55 60 65 70 85 92.5 100 125 175 250 300 400"
select select "70"
click select "Select 50 55 60 65 70 85 92.5 100 125 175 250 300 400"
click button "Save & Close"
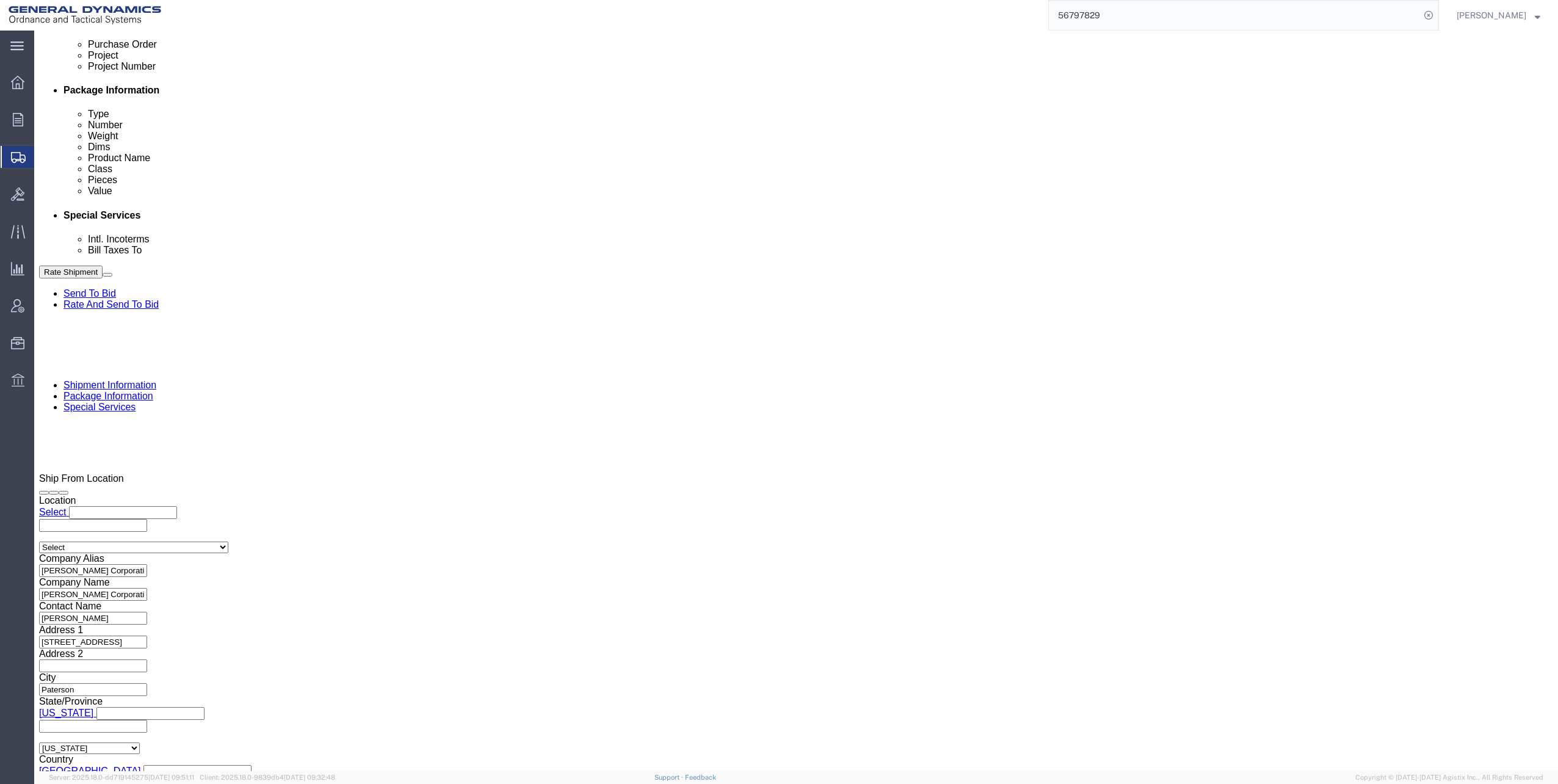
scroll to position [672, 0]
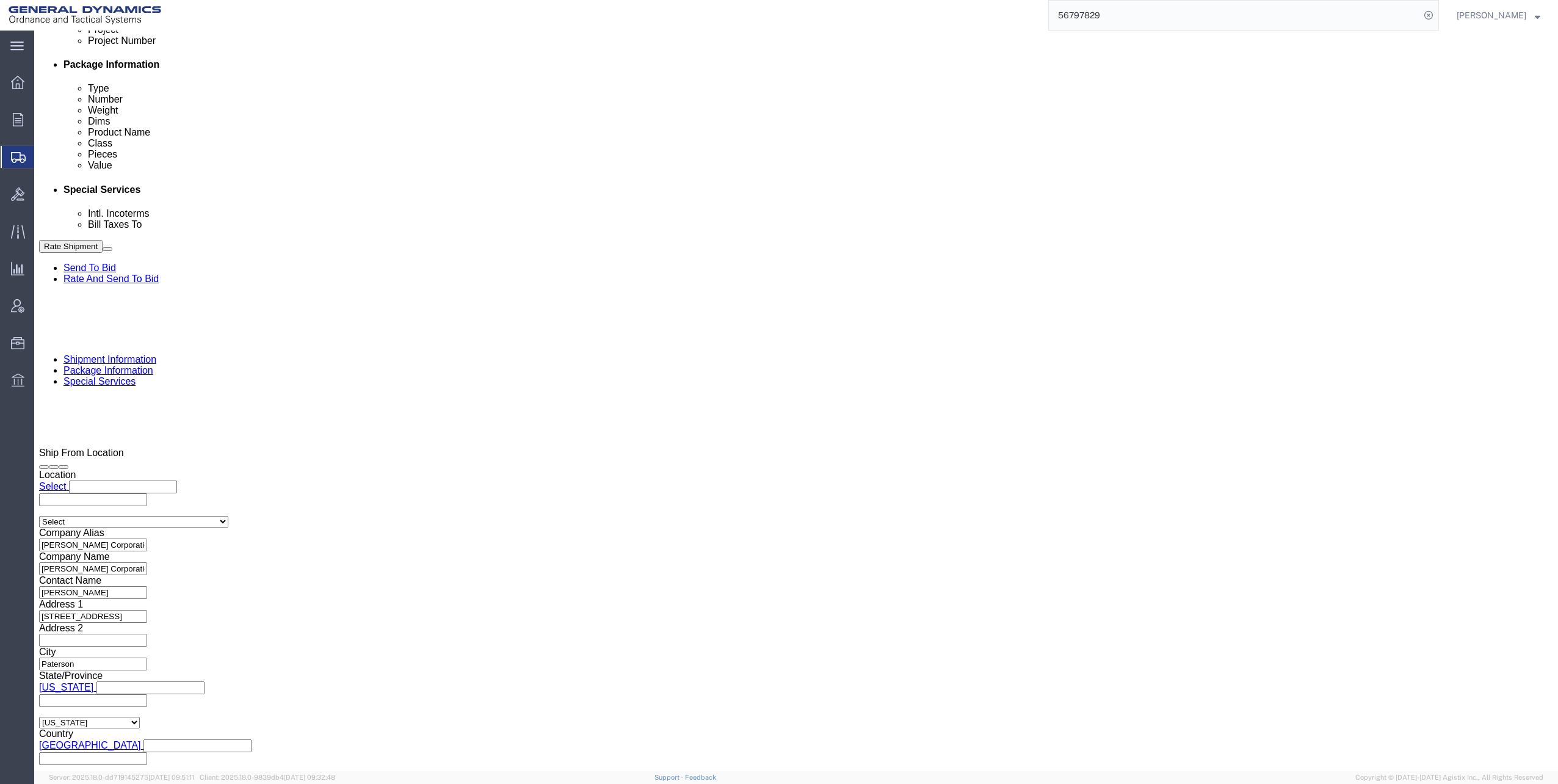
click dd "48600.00 USD"
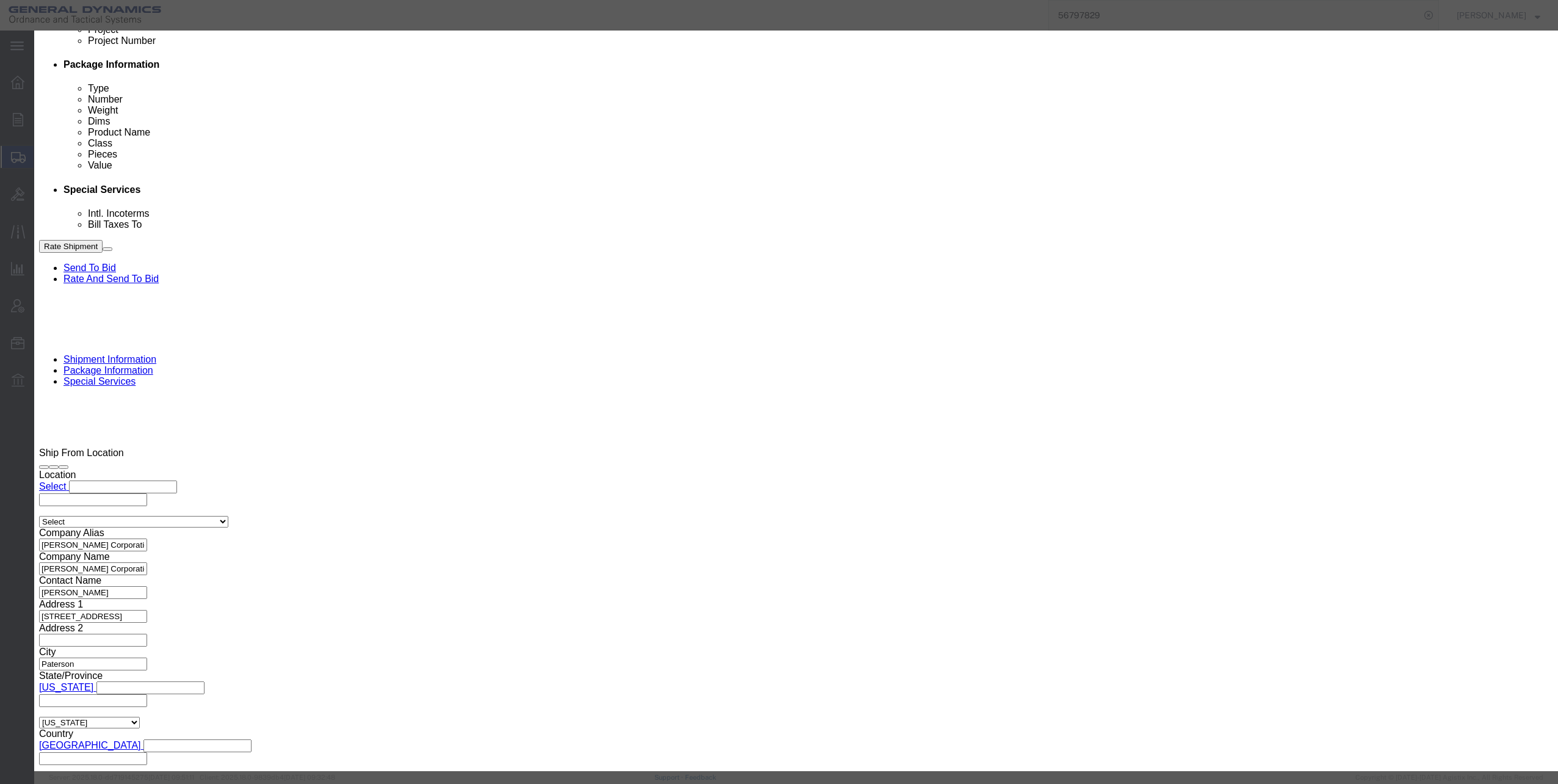
click select "Select 50 55 60 65 70 85 92.5 100 125 175 250 300 400"
select select "70"
click select "Select 50 55 60 65 70 85 92.5 100 125 175 250 300 400"
click button "Save & Close"
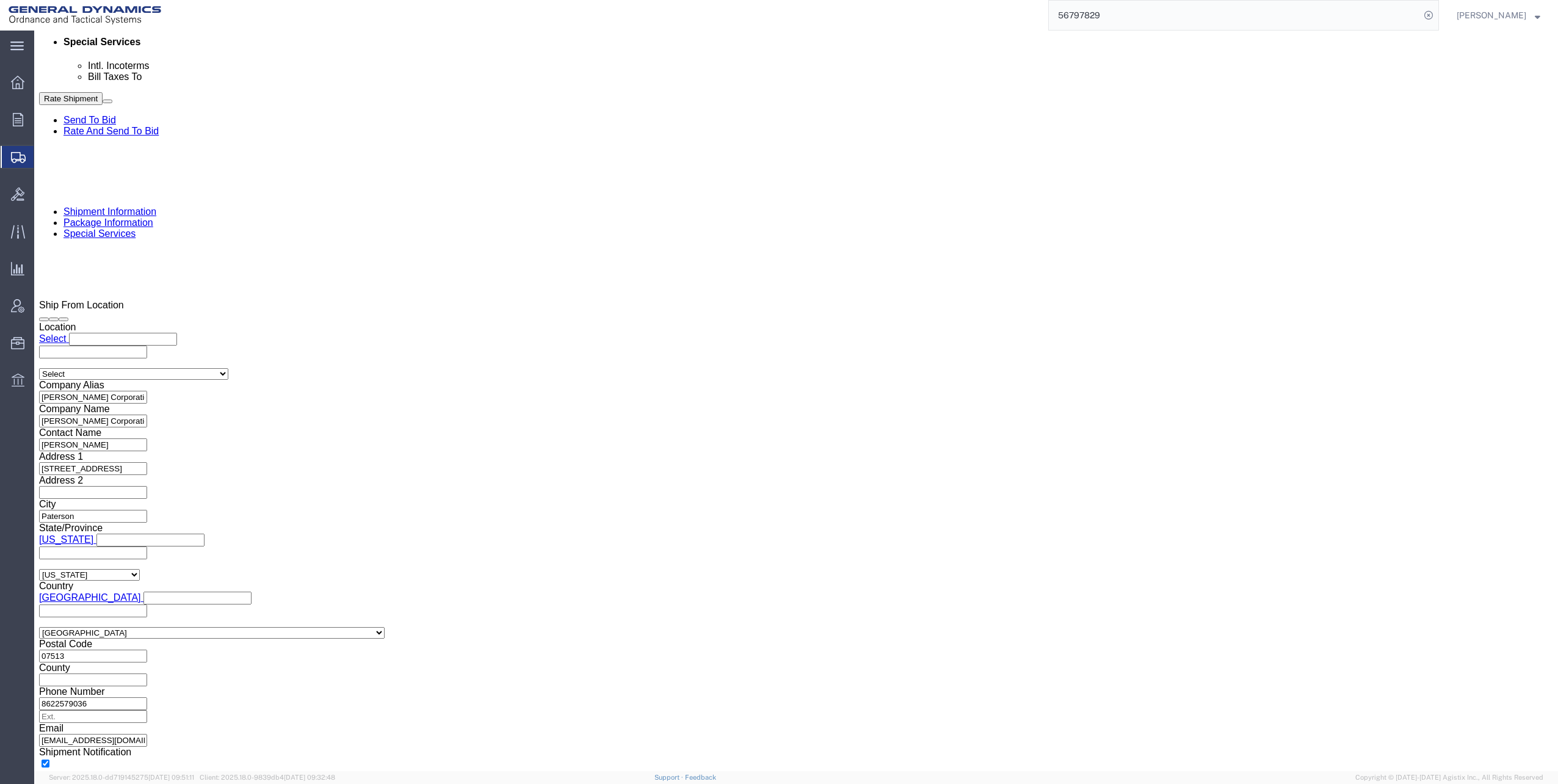
scroll to position [831, 0]
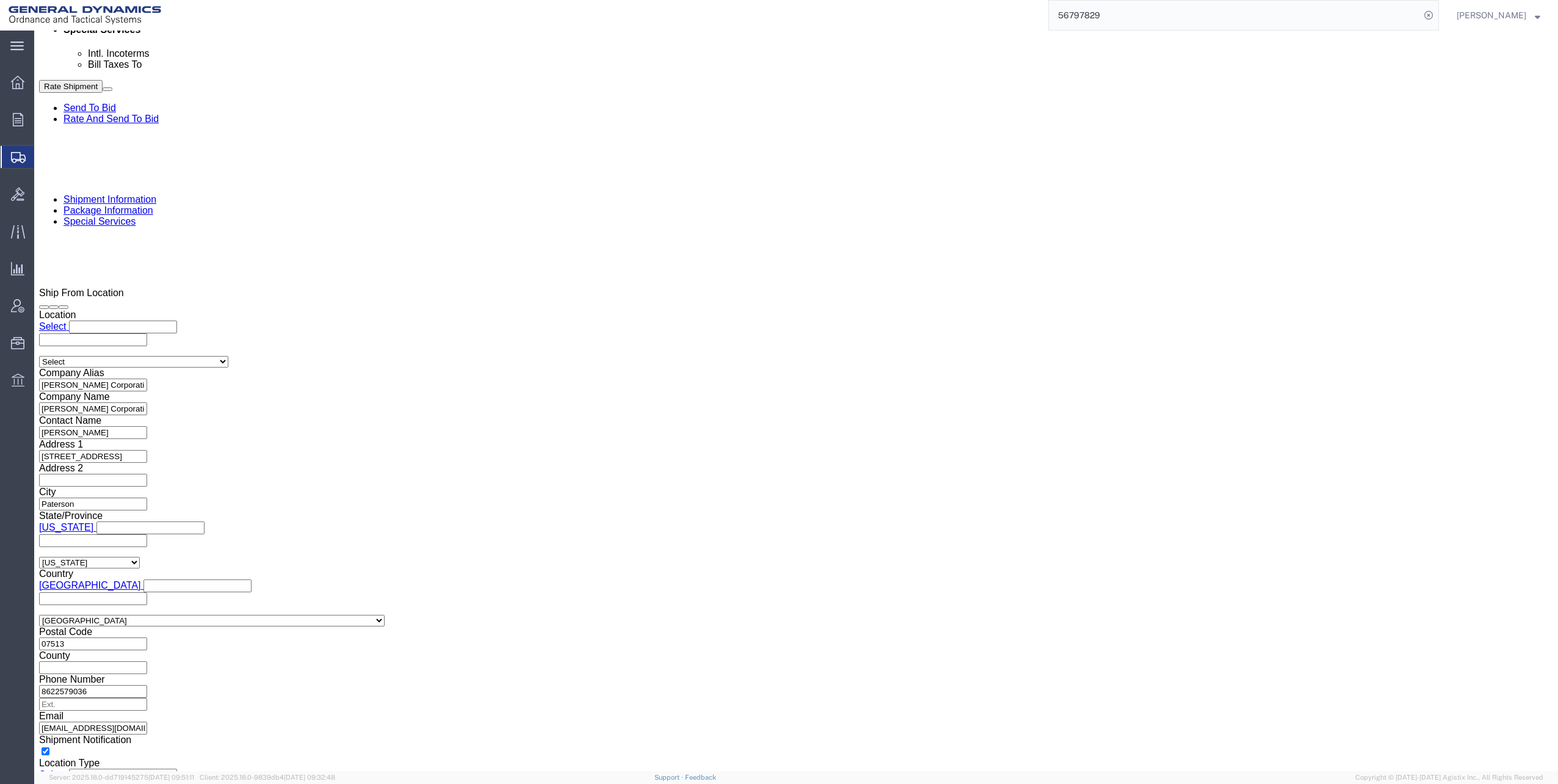
click dd "48600.00 USD"
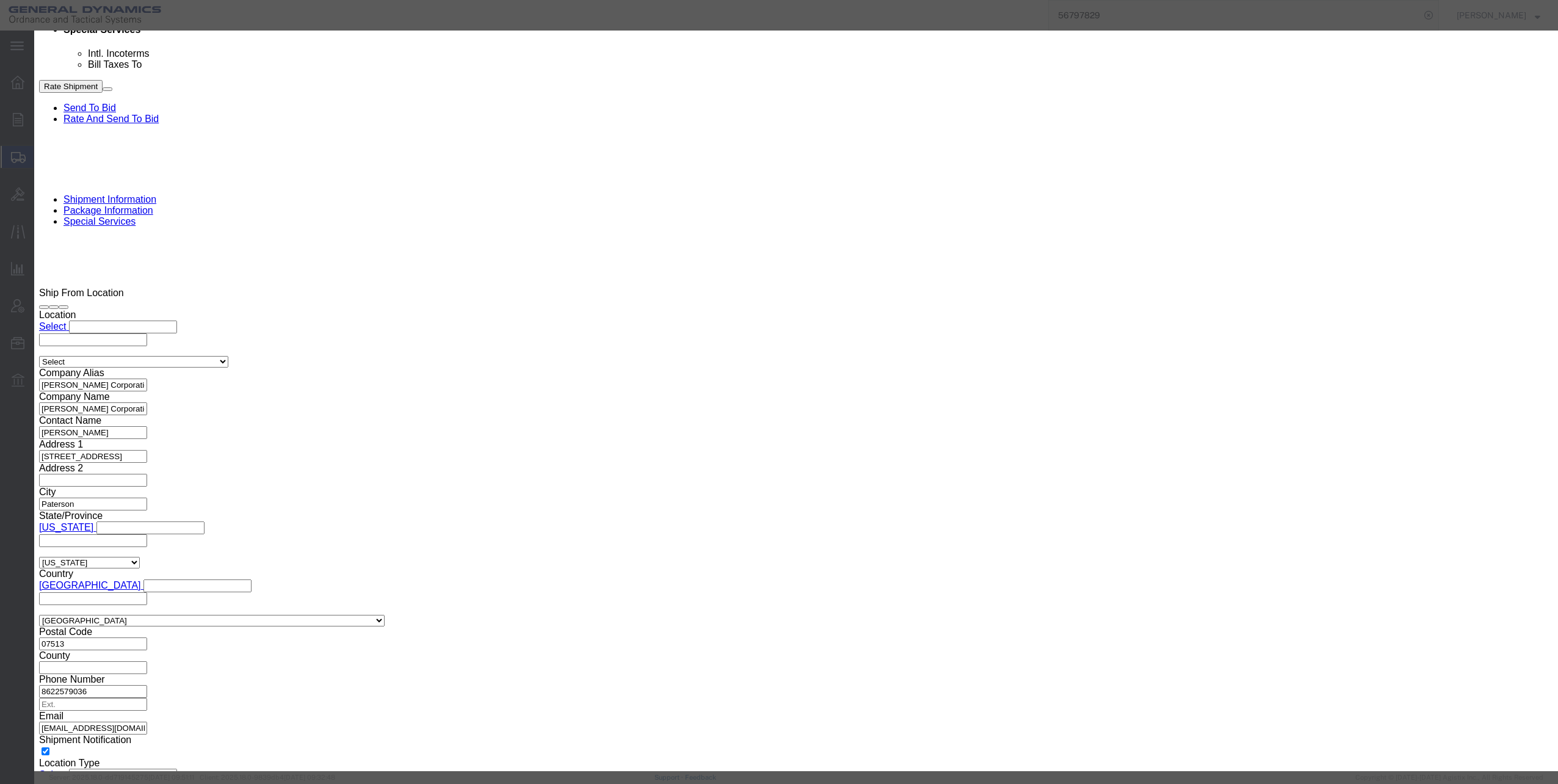
click select "Select 50 55 60 65 70 85 92.5 100 125 175 250 300 400"
select select "70"
click select "Select 50 55 60 65 70 85 92.5 100 125 175 250 300 400"
click button "Save & Close"
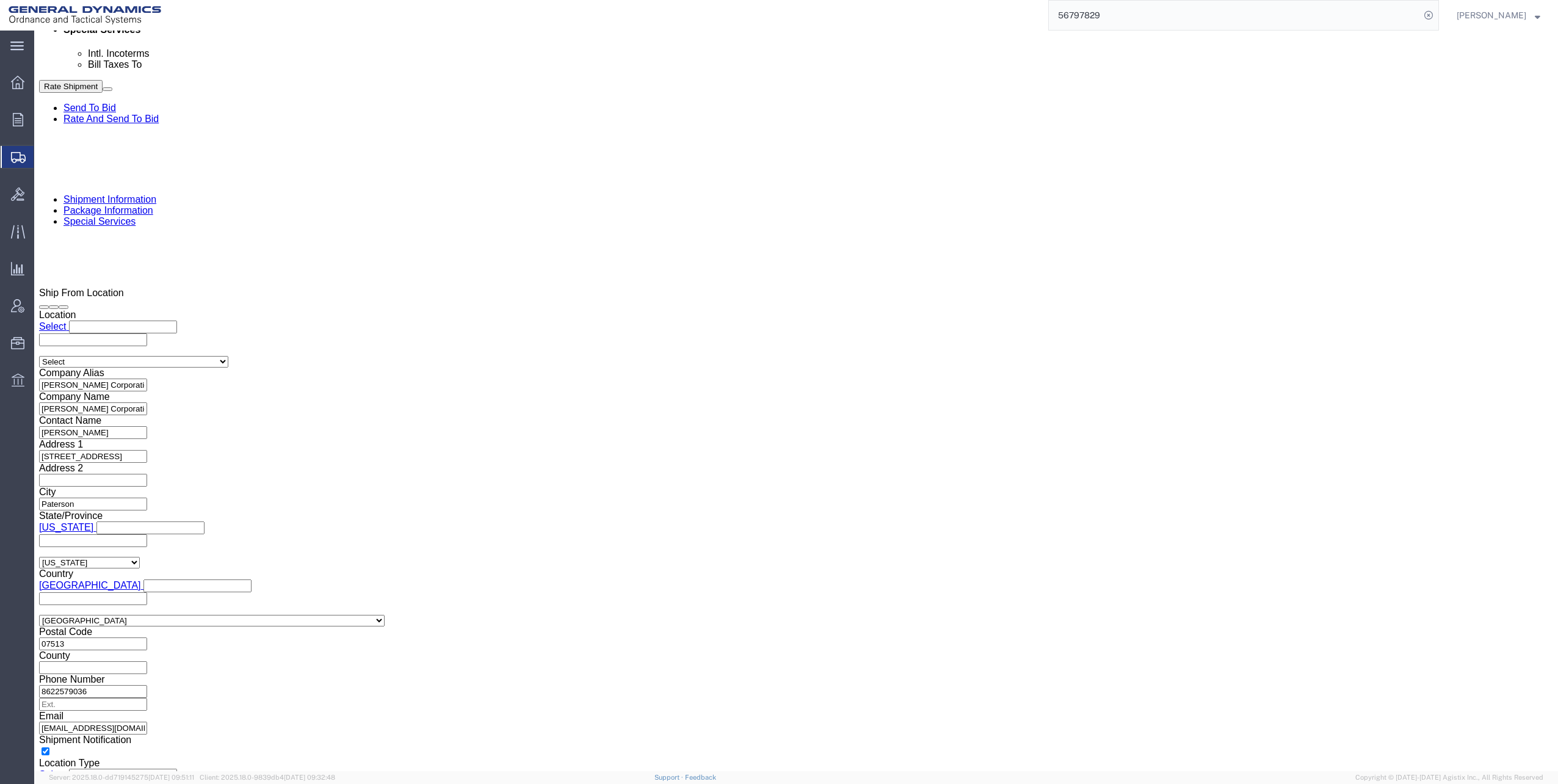
click button "Continue"
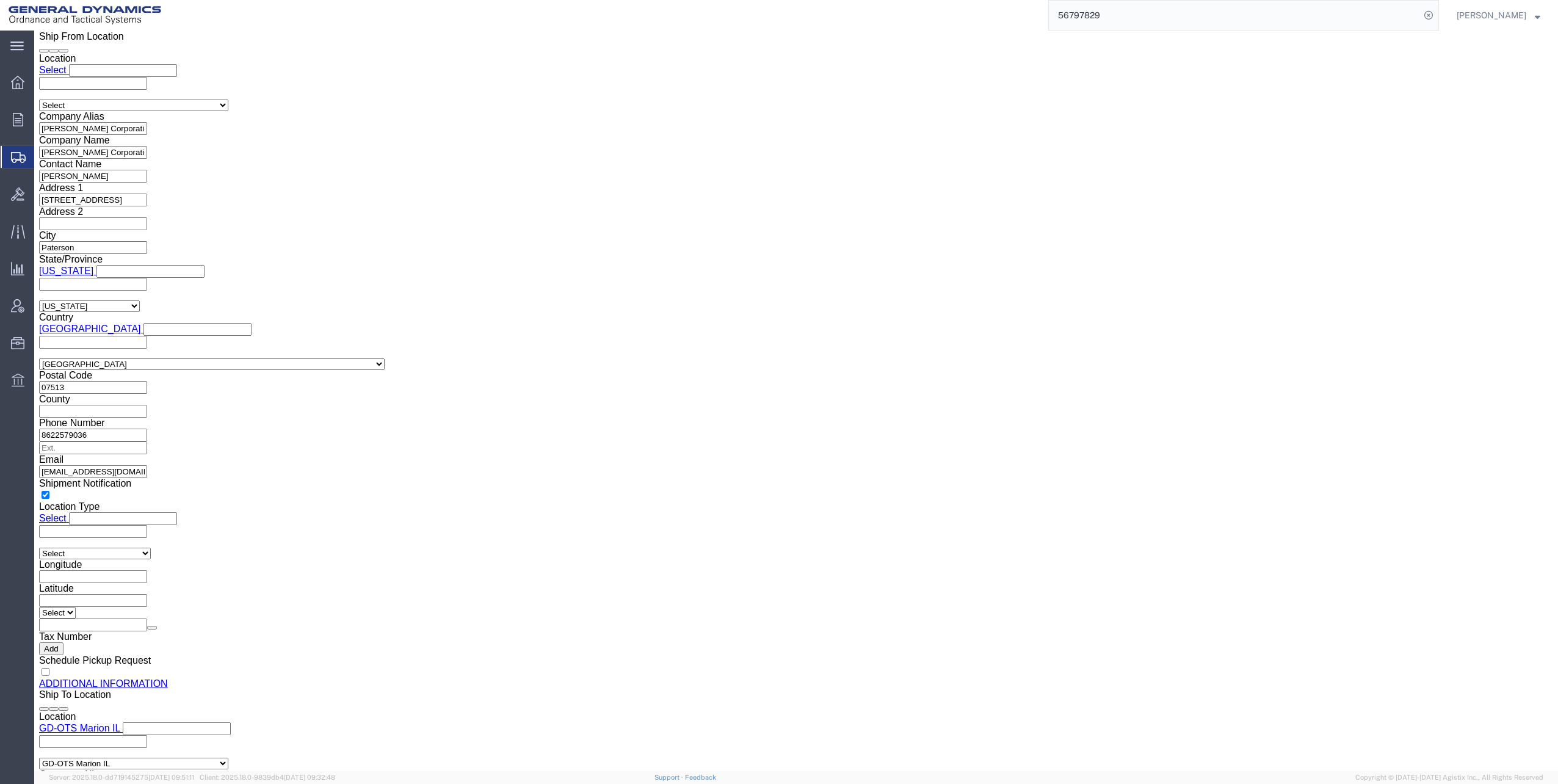
scroll to position [964, 0]
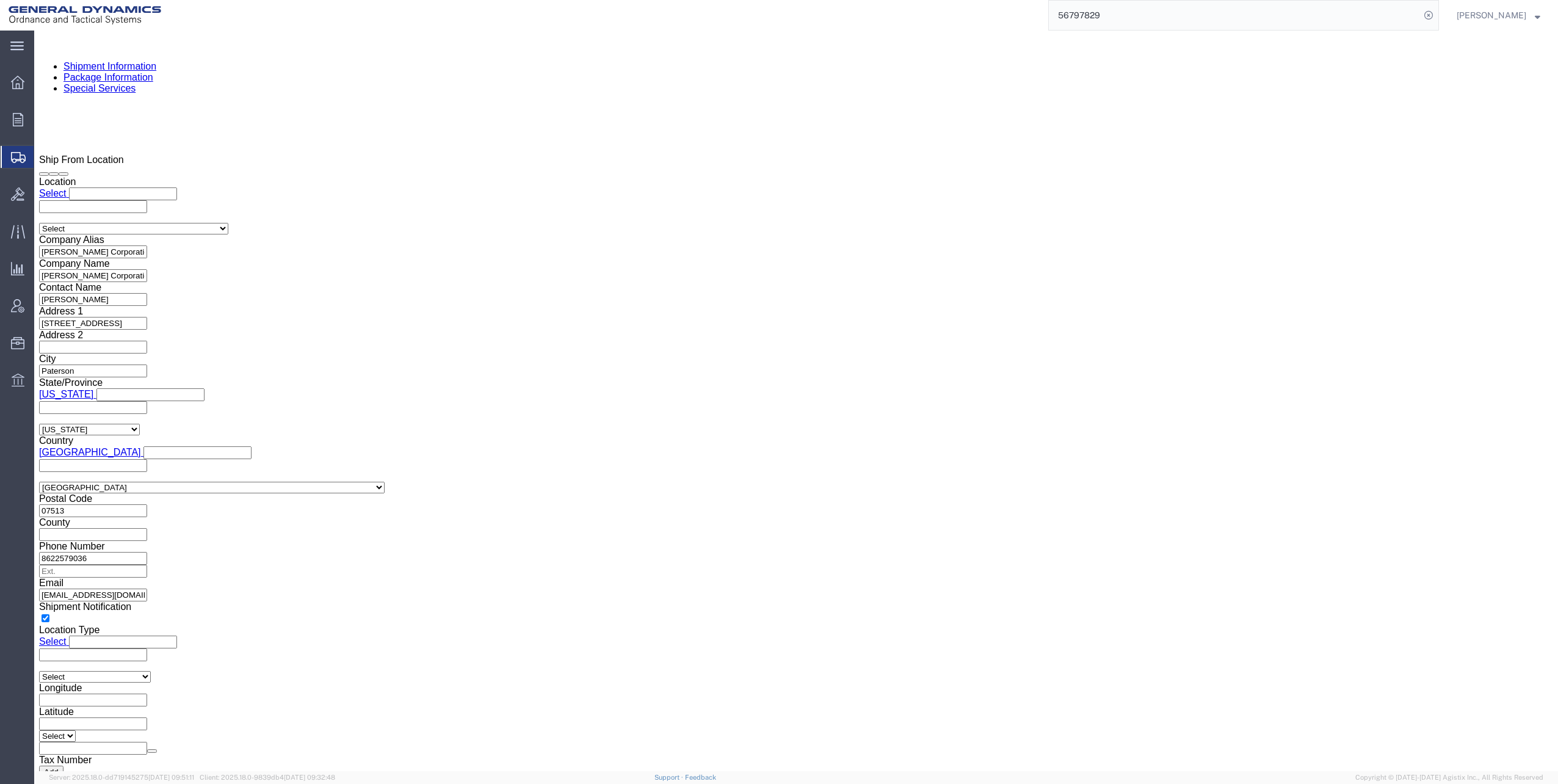
click input "[PERSON_NAME][EMAIL_ADDRESS][PERSON_NAME][DOMAIN_NAME], [EMAIL_ADDRESS][DOMAIN_…"
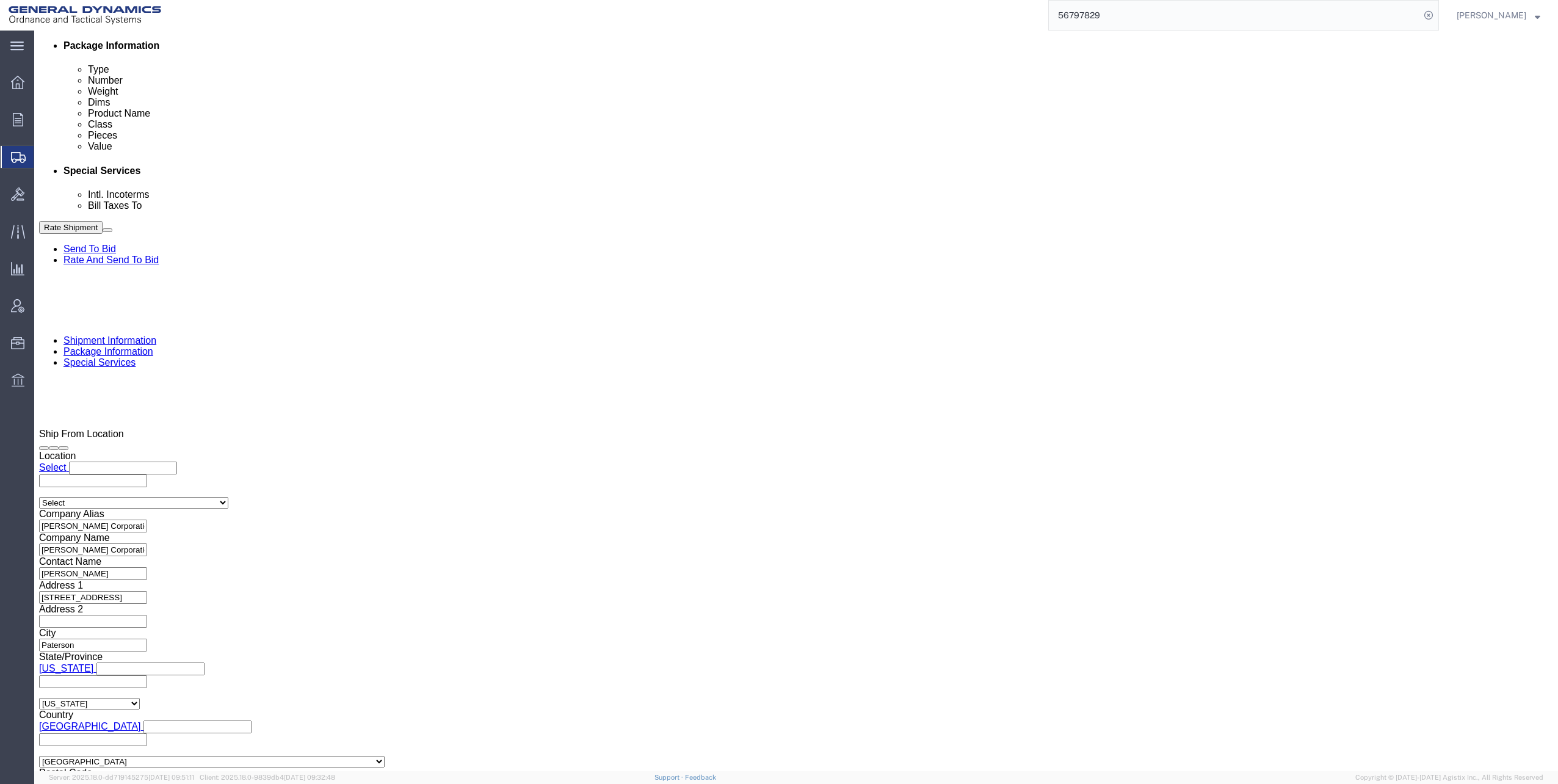
scroll to position [537, 0]
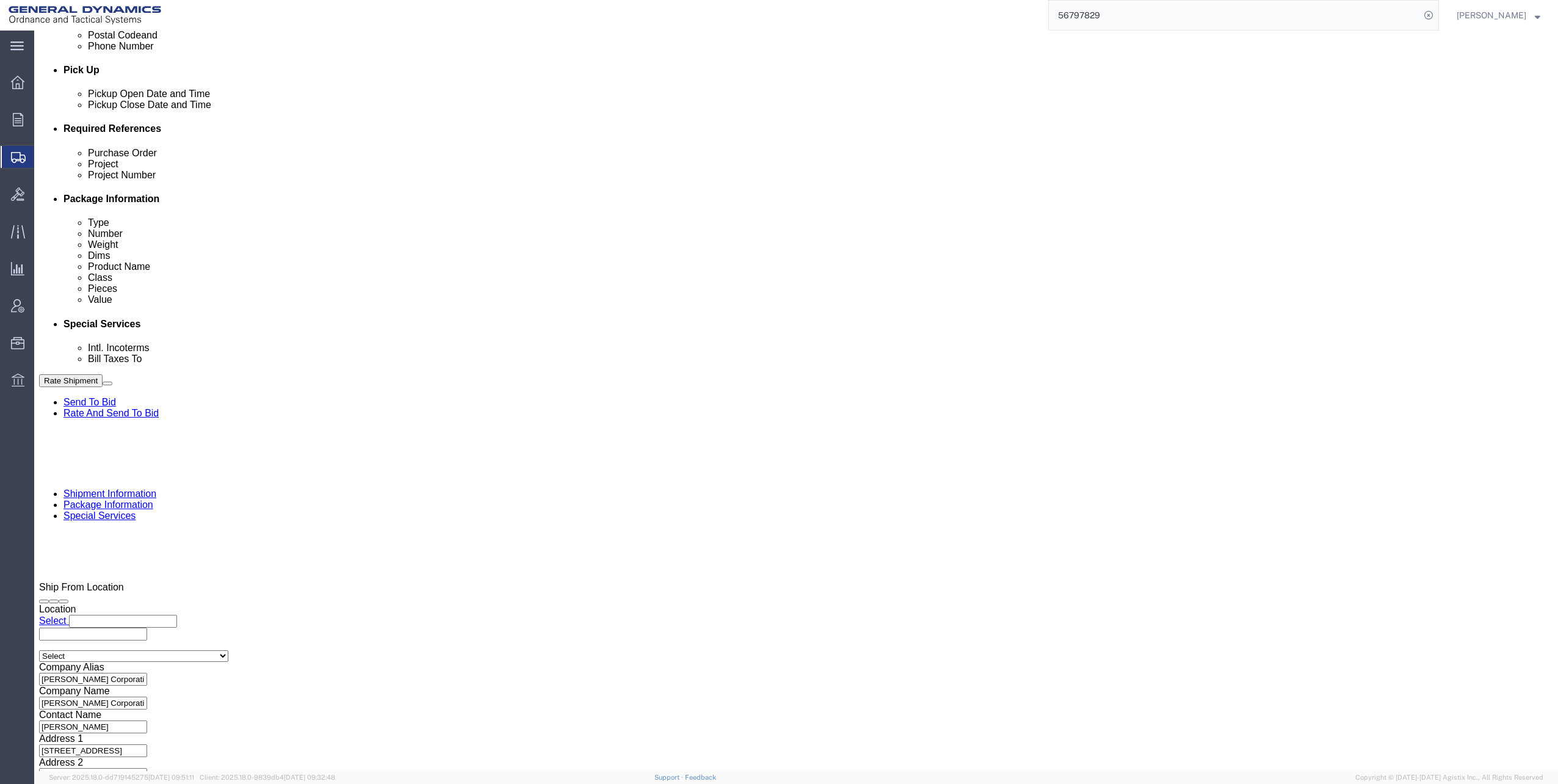
type input "[PERSON_NAME][EMAIL_ADDRESS][PERSON_NAME][DOMAIN_NAME]"
click button "Rate Shipment"
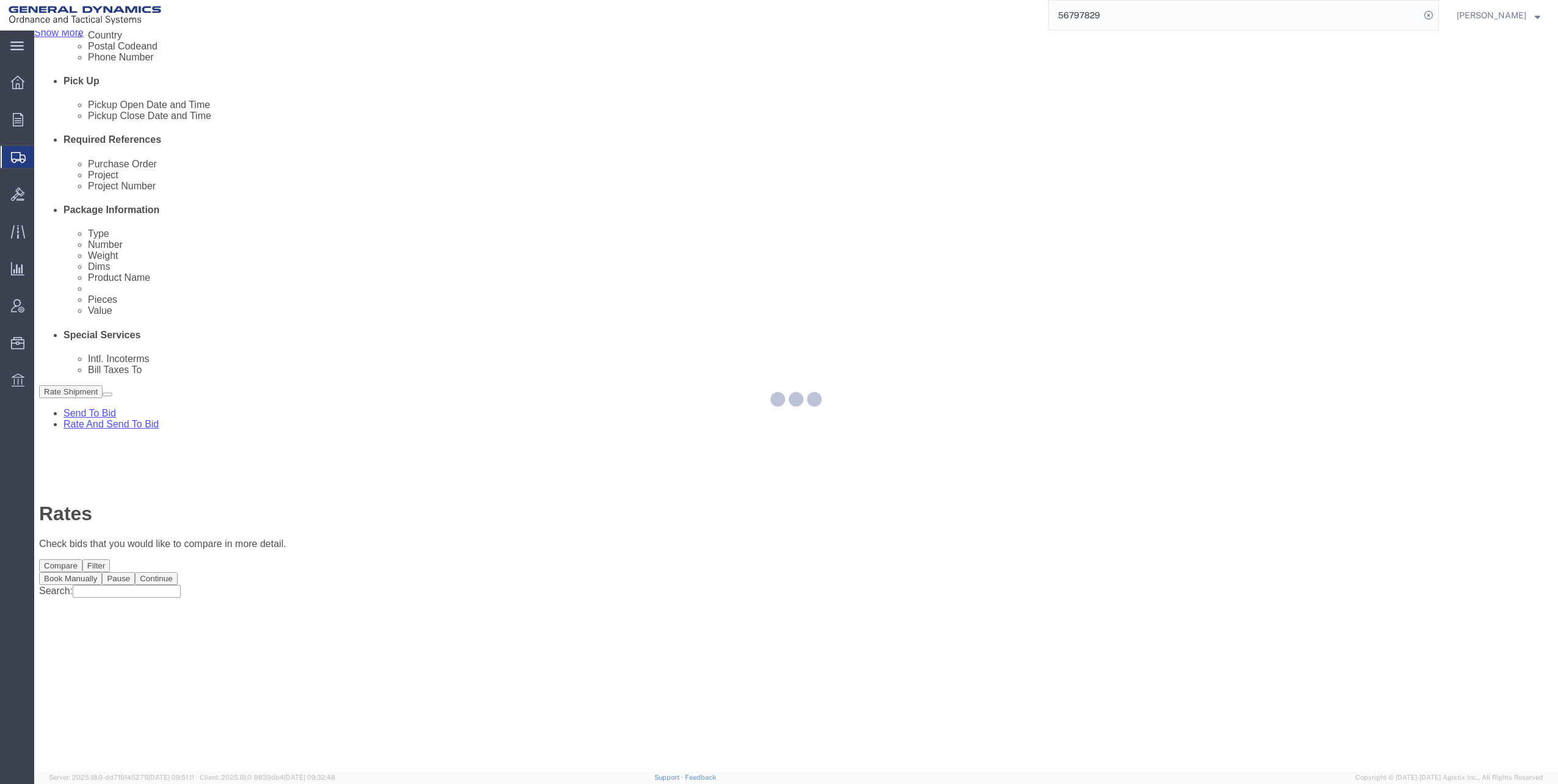
scroll to position [0, 0]
